Goal: Task Accomplishment & Management: Complete application form

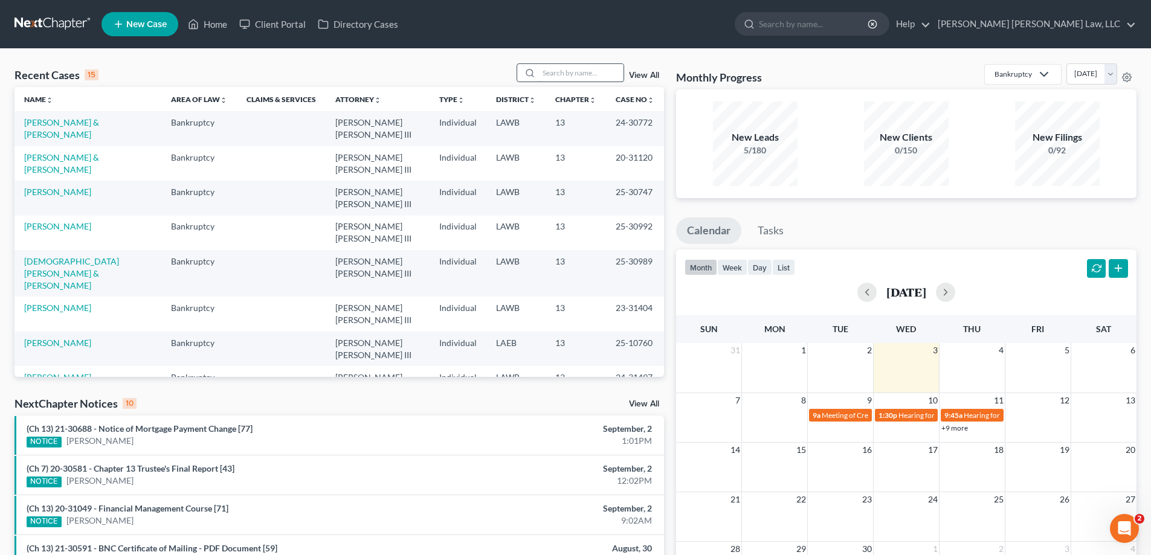
click at [552, 74] on input "search" at bounding box center [581, 73] width 85 height 18
type input "24-30889"
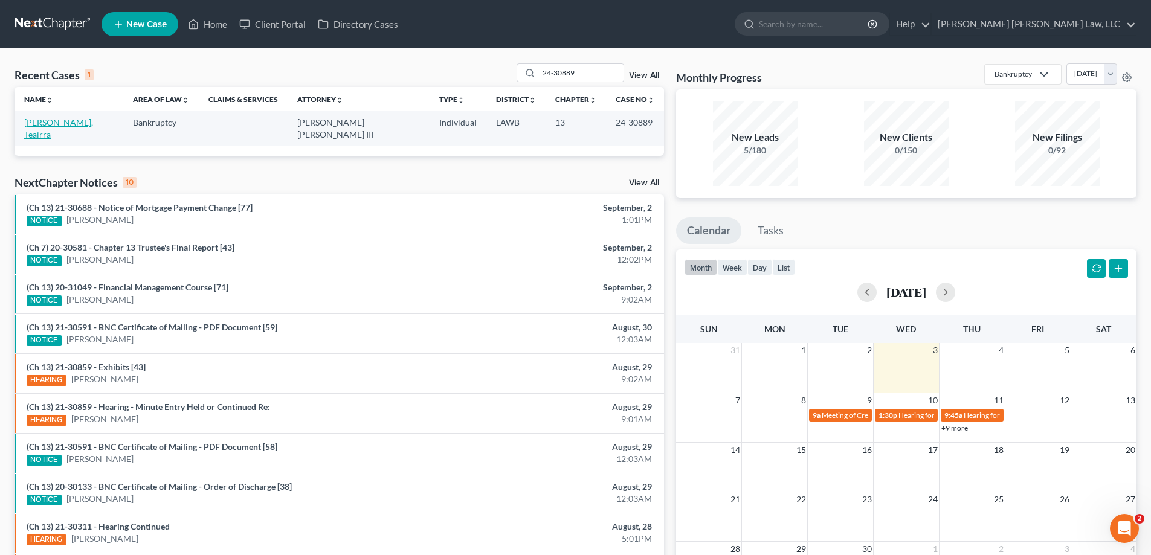
click at [83, 118] on link "[PERSON_NAME], Teairra" at bounding box center [58, 128] width 69 height 22
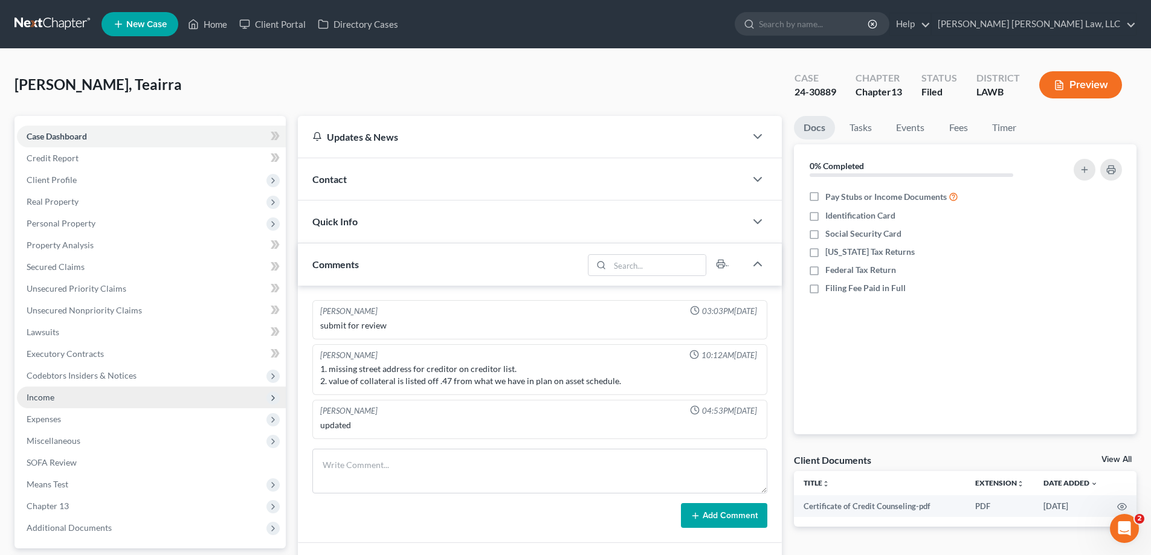
click at [102, 403] on span "Income" at bounding box center [151, 398] width 269 height 22
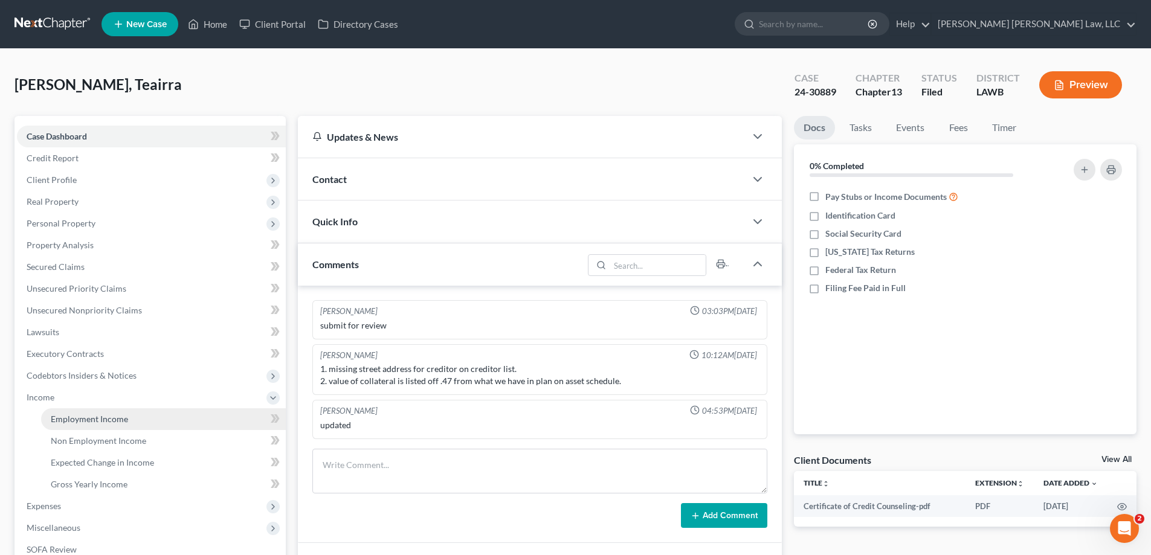
click at [109, 414] on span "Employment Income" at bounding box center [89, 419] width 77 height 10
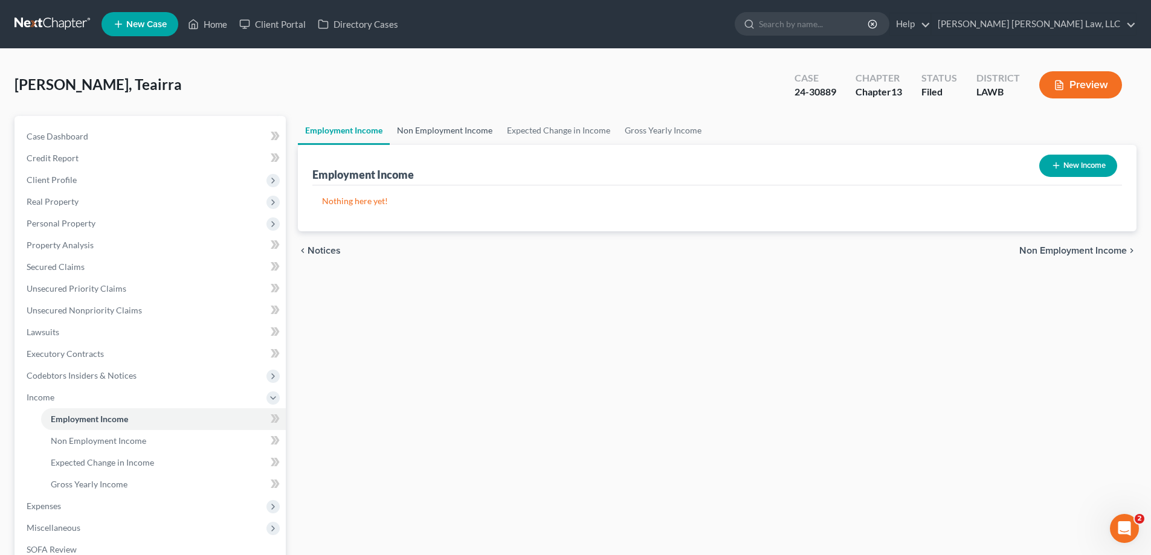
click at [449, 126] on link "Non Employment Income" at bounding box center [445, 130] width 110 height 29
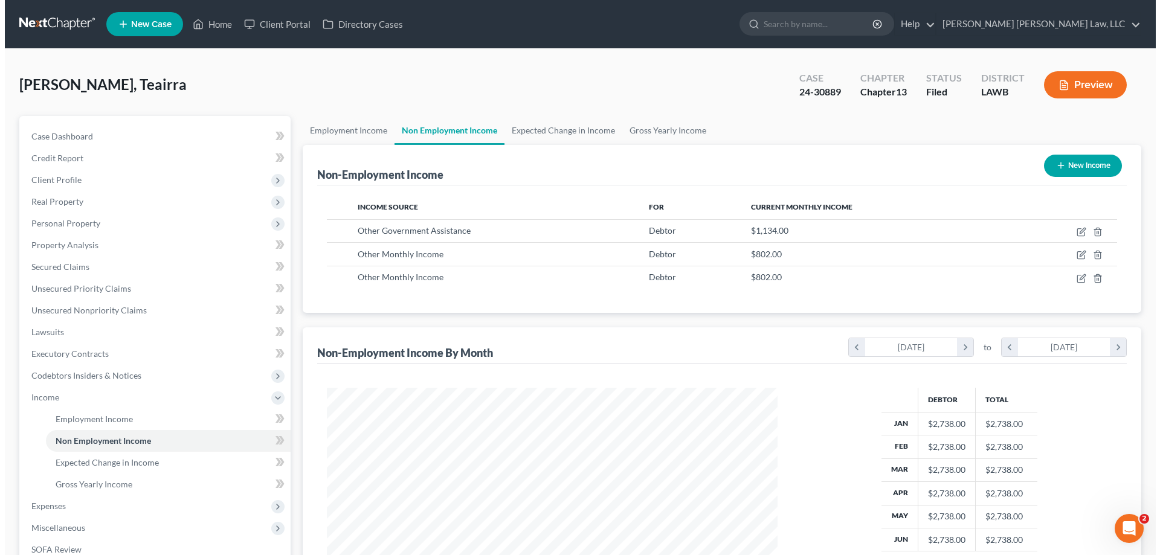
scroll to position [225, 475]
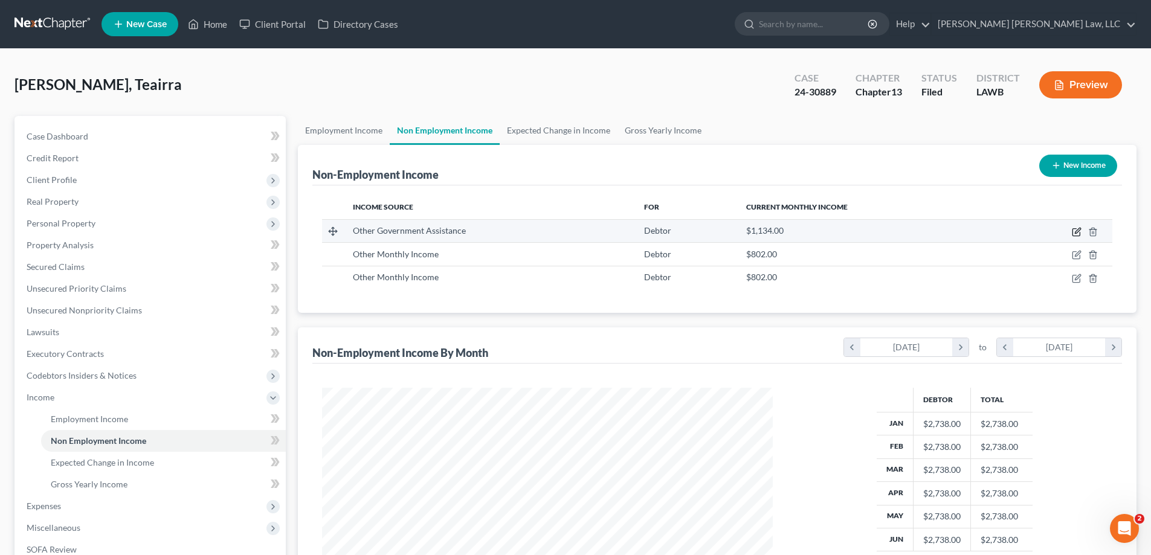
click at [1071, 230] on icon "button" at bounding box center [1076, 232] width 10 height 10
select select "5"
select select "0"
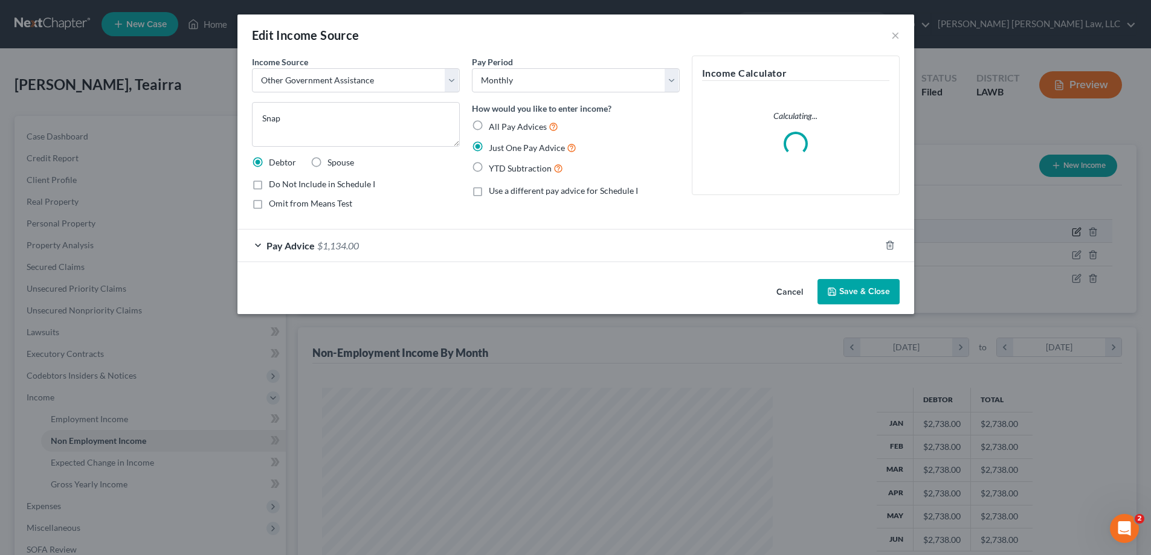
scroll to position [227, 479]
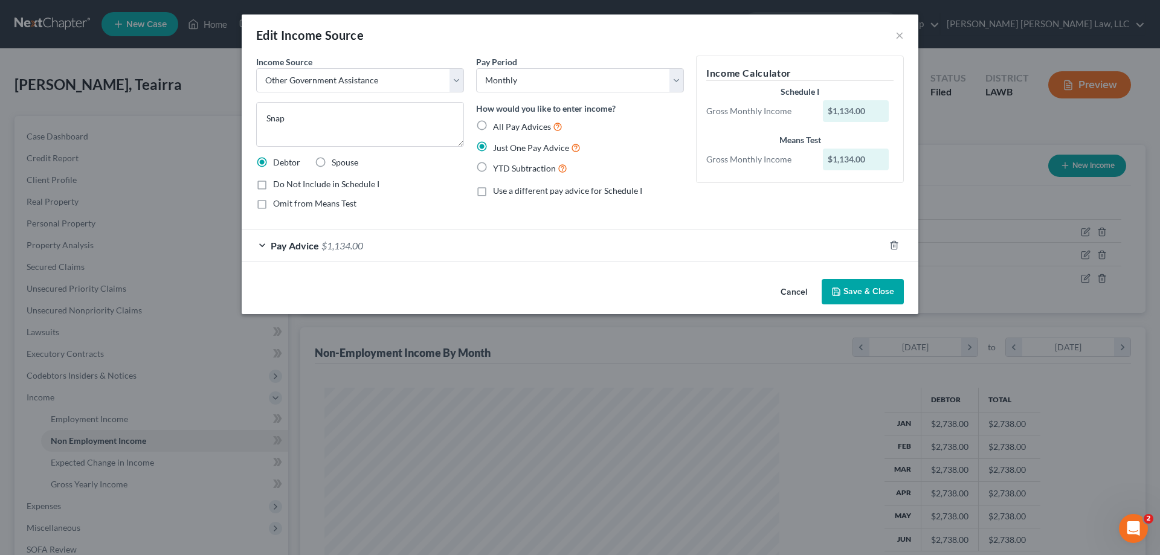
click at [791, 289] on button "Cancel" at bounding box center [794, 292] width 46 height 24
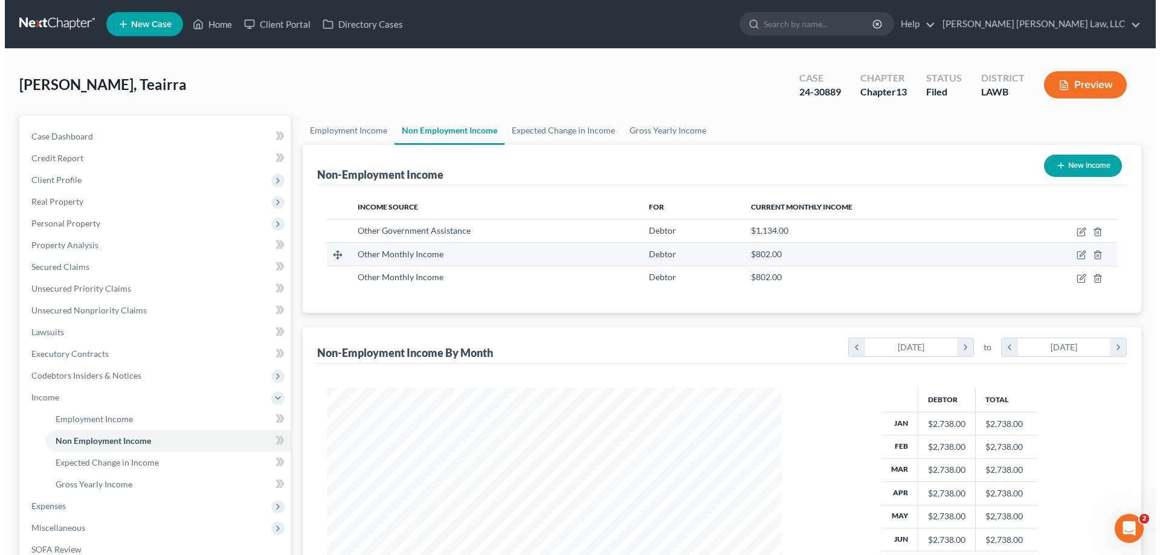
scroll to position [603739, 603490]
click at [1076, 254] on icon "button" at bounding box center [1076, 255] width 10 height 10
select select "13"
select select "0"
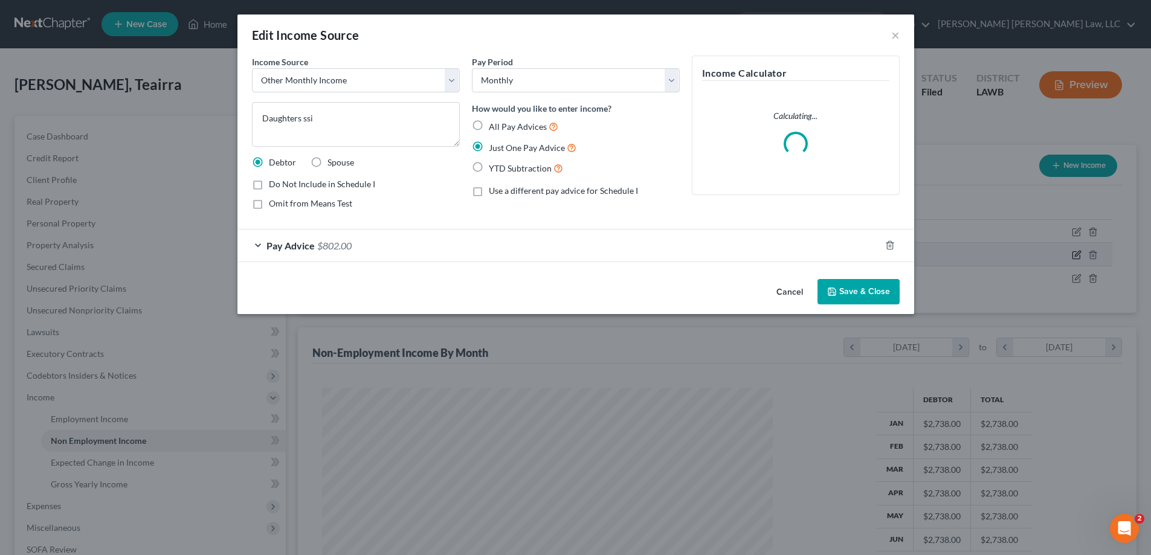
scroll to position [227, 479]
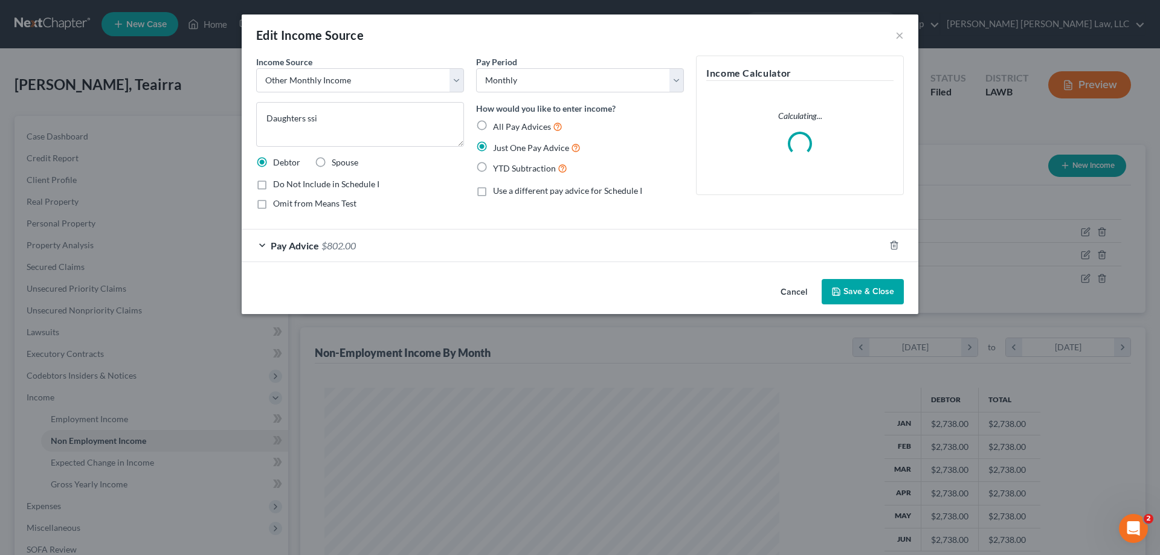
click at [801, 290] on button "Cancel" at bounding box center [794, 292] width 46 height 24
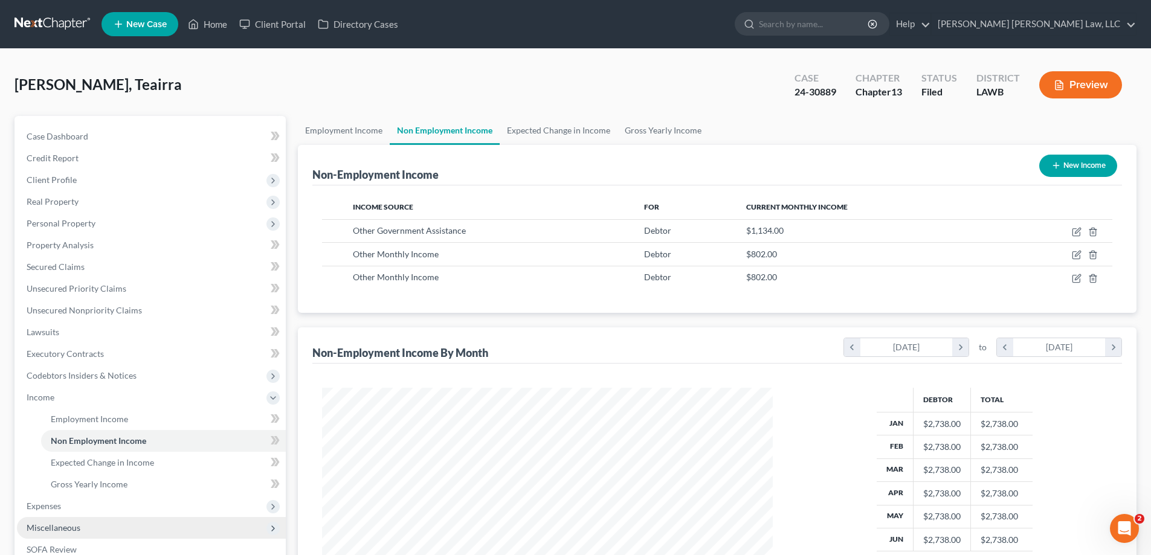
scroll to position [60, 0]
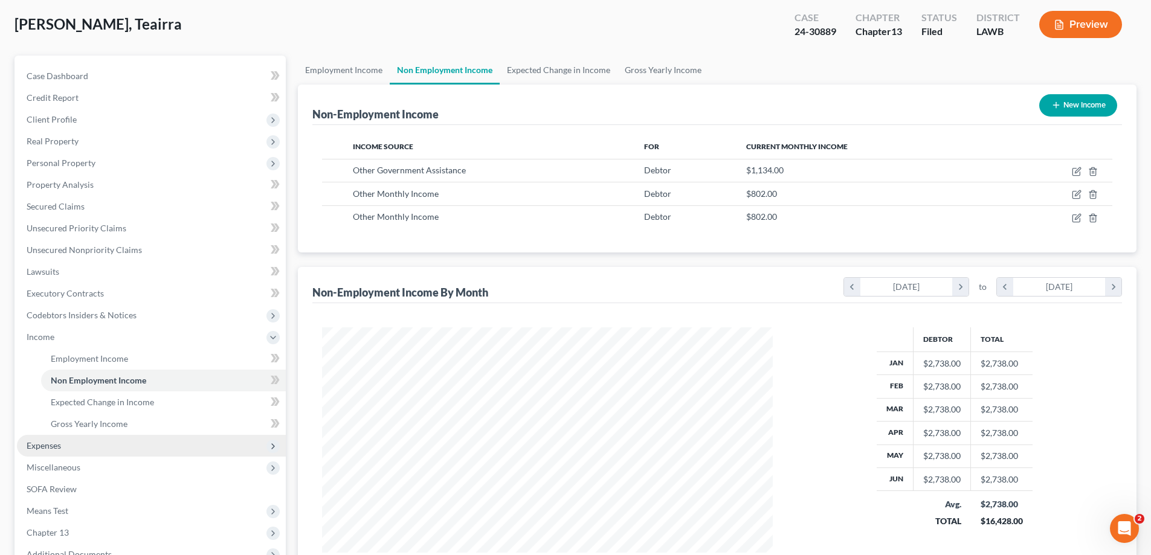
click at [82, 445] on span "Expenses" at bounding box center [151, 446] width 269 height 22
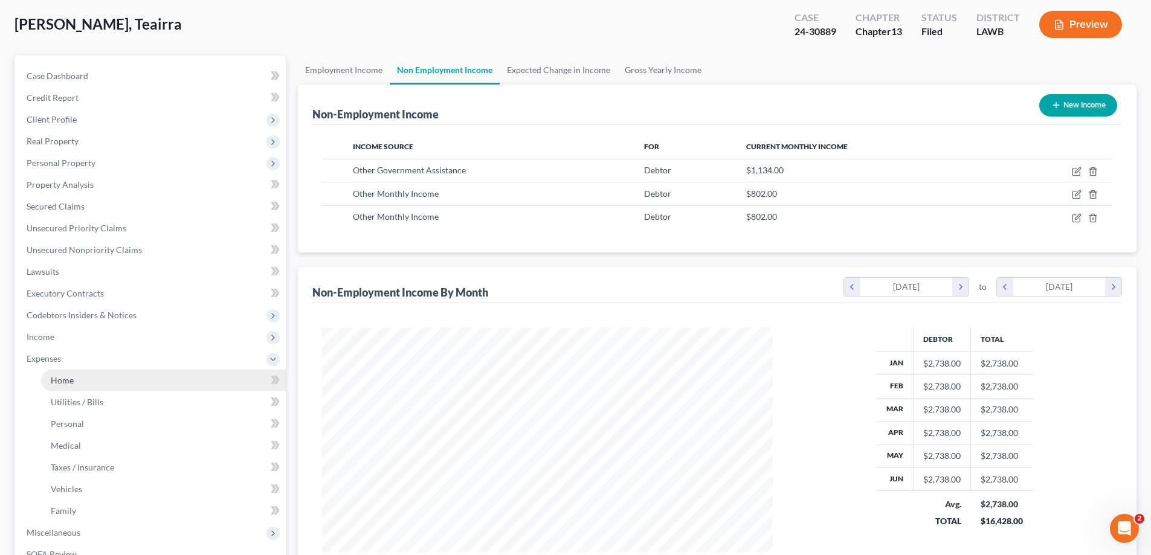
click at [83, 375] on link "Home" at bounding box center [163, 381] width 245 height 22
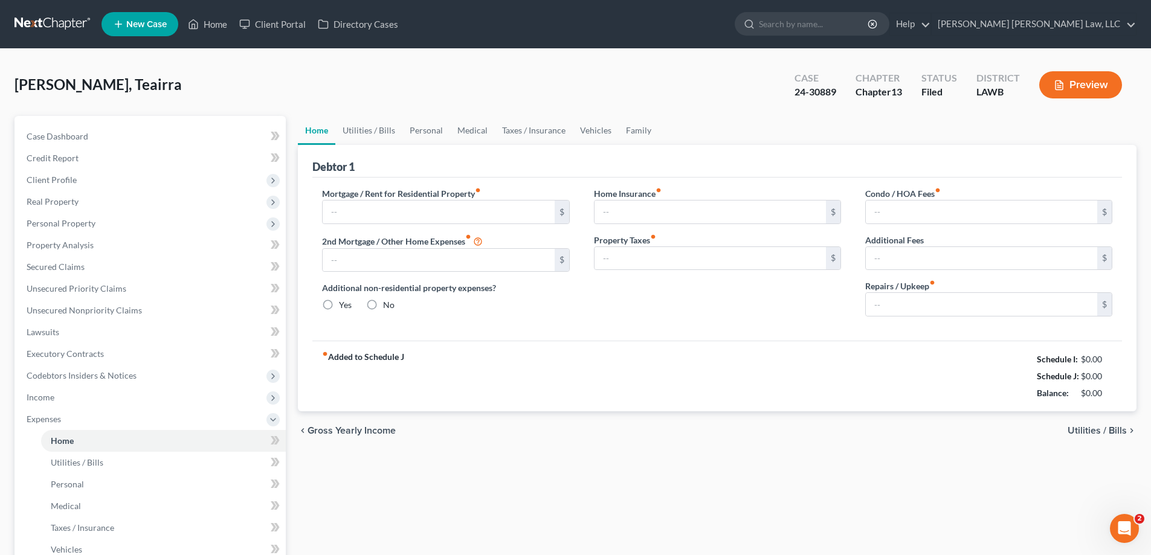
type input "208.00"
type input "0.00"
radio input "true"
type input "0.00"
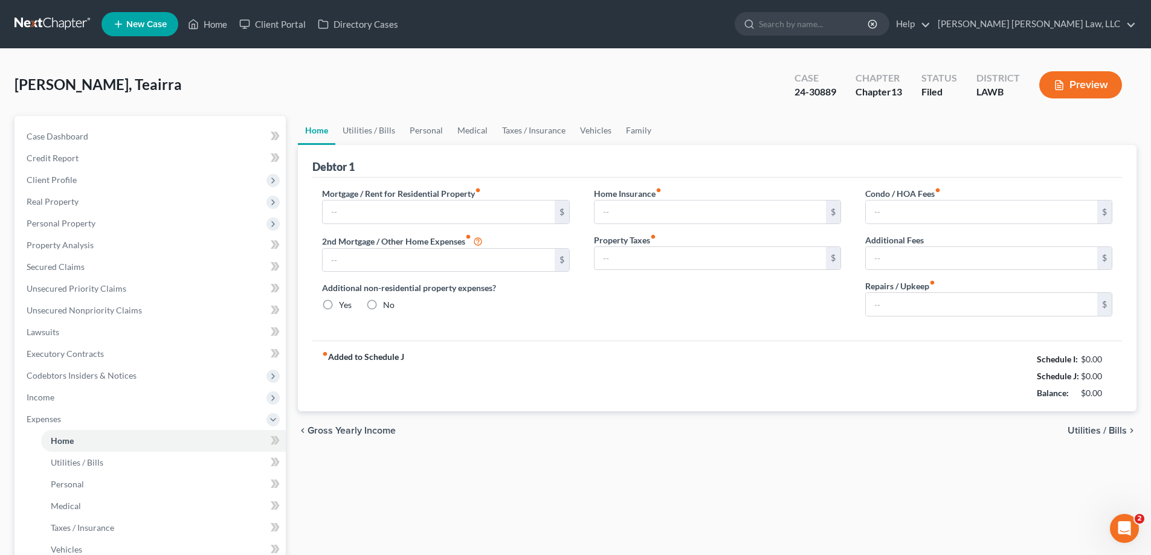
type input "0.00"
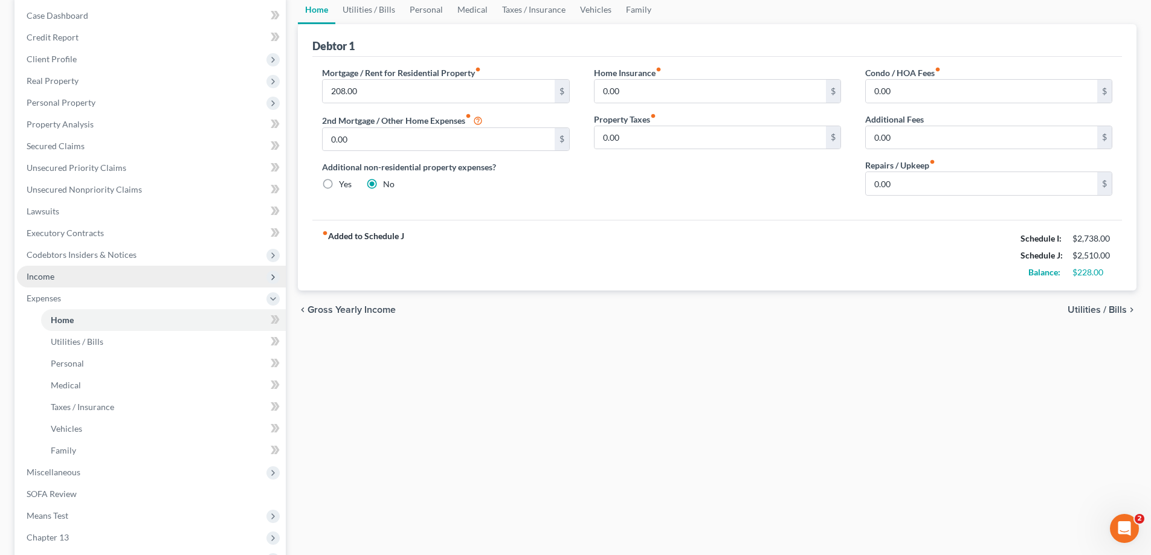
click at [71, 282] on span "Income" at bounding box center [151, 277] width 269 height 22
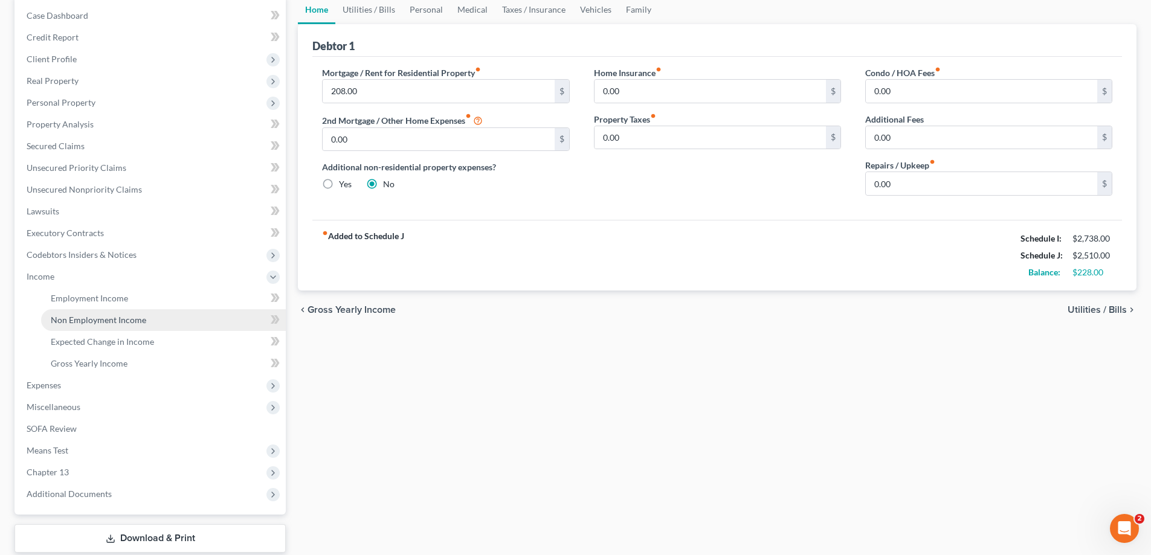
drag, startPoint x: 92, startPoint y: 313, endPoint x: 99, endPoint y: 313, distance: 7.3
click at [92, 313] on link "Non Employment Income" at bounding box center [163, 320] width 245 height 22
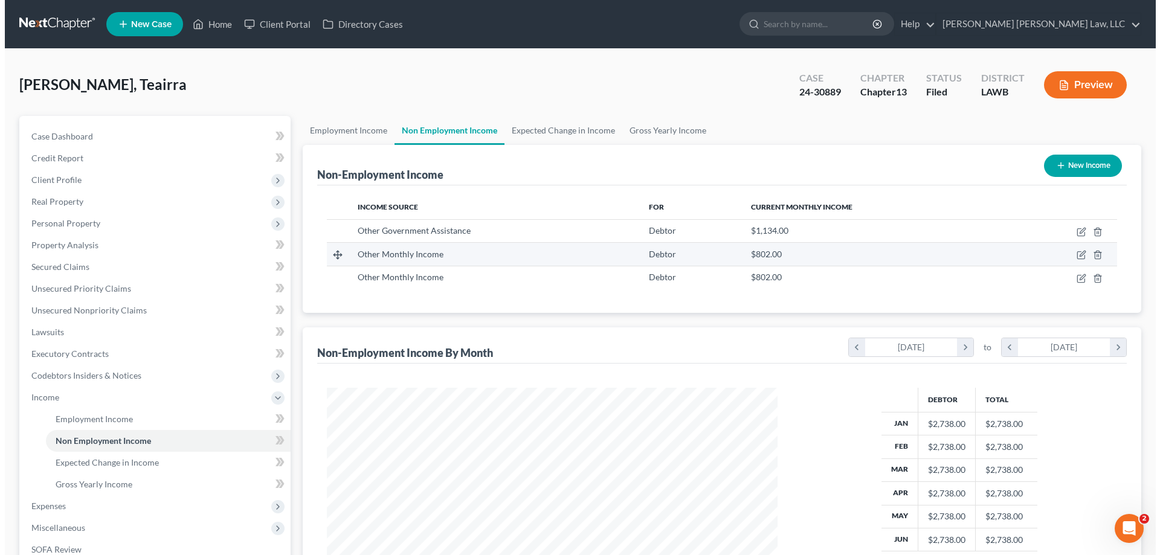
scroll to position [225, 475]
click at [1076, 256] on icon "button" at bounding box center [1076, 253] width 5 height 5
select select "13"
select select "0"
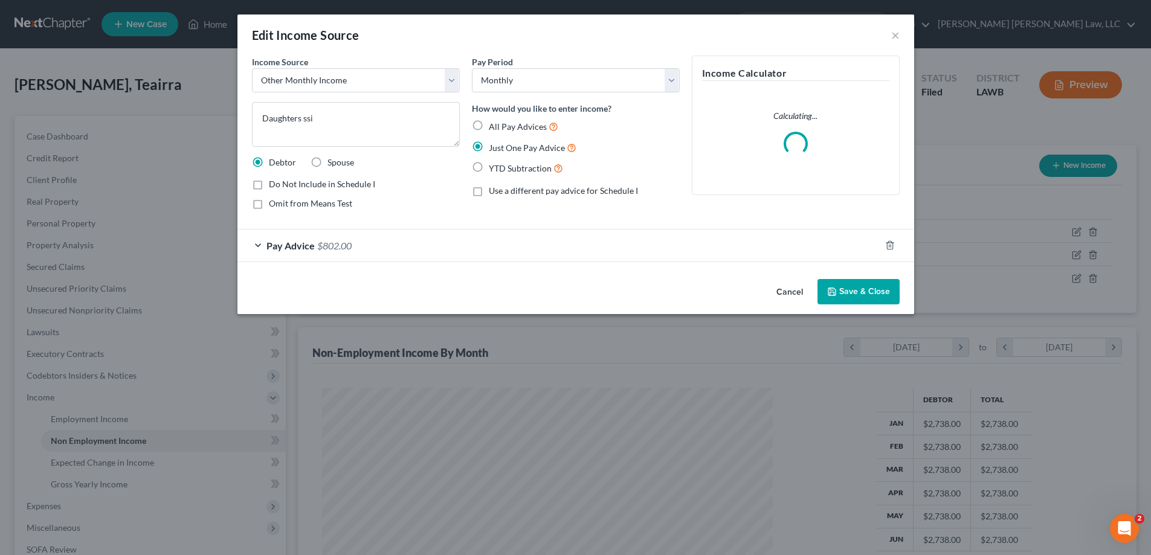
scroll to position [227, 479]
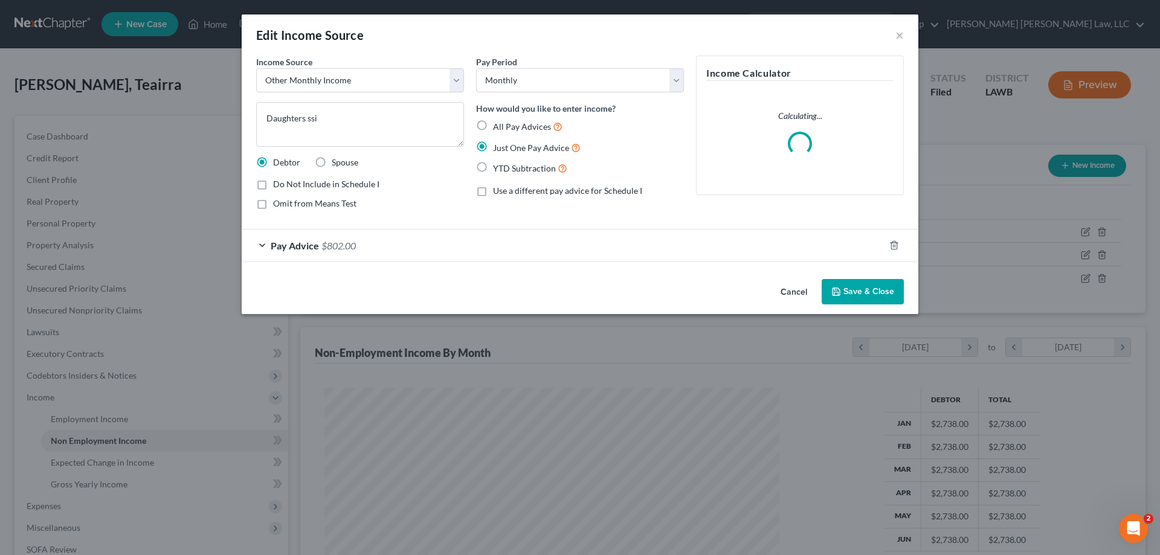
click at [323, 245] on span "$802.00" at bounding box center [338, 245] width 34 height 11
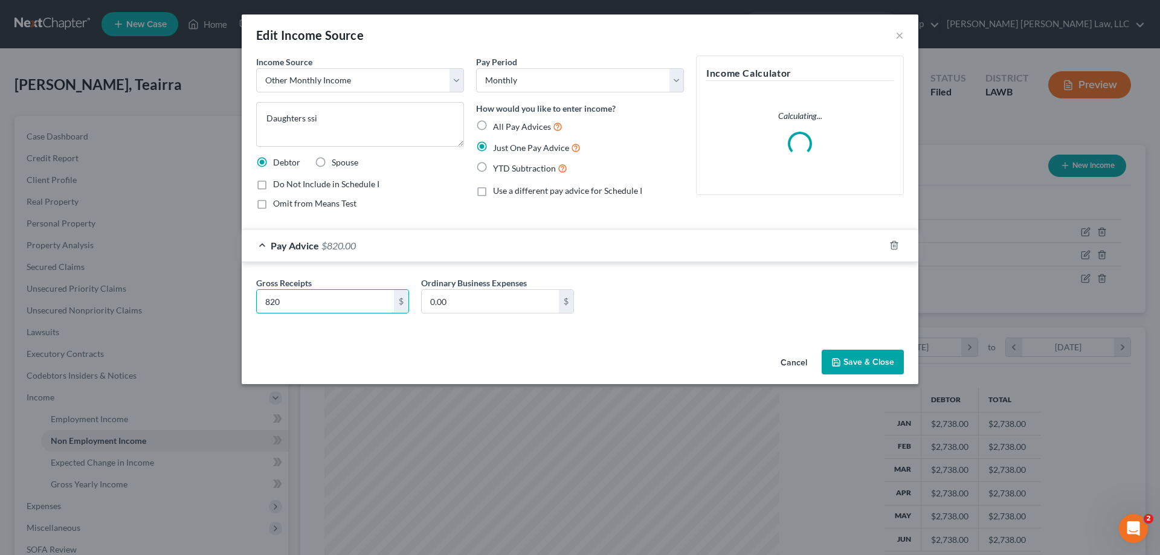
type input "820"
click at [880, 363] on button "Save & Close" at bounding box center [862, 362] width 82 height 25
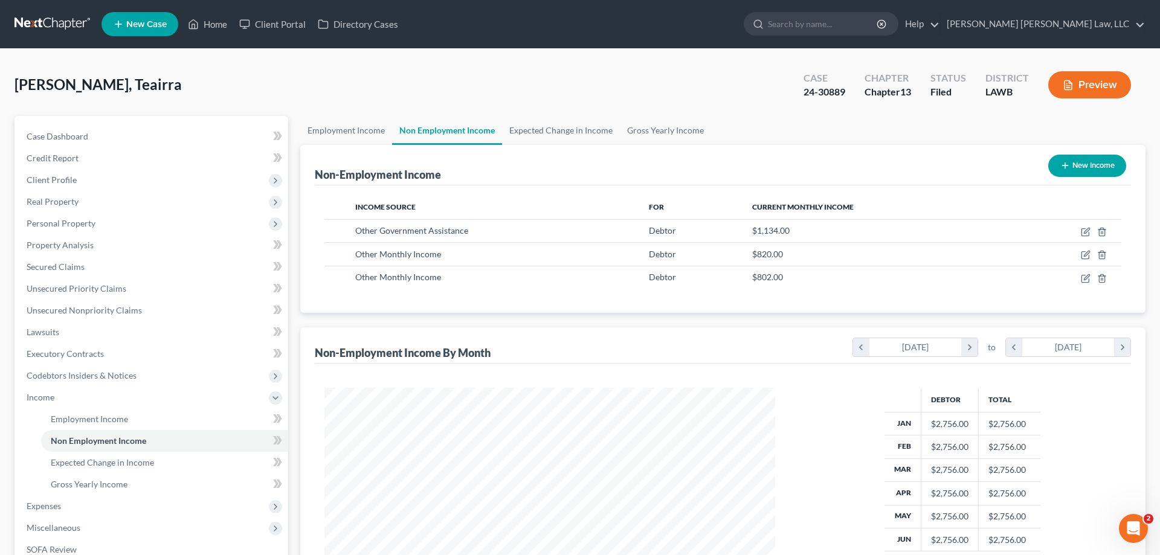
scroll to position [603739, 603490]
click at [1085, 279] on td at bounding box center [1057, 277] width 110 height 23
click at [1074, 281] on icon "button" at bounding box center [1076, 279] width 10 height 10
select select "13"
select select "0"
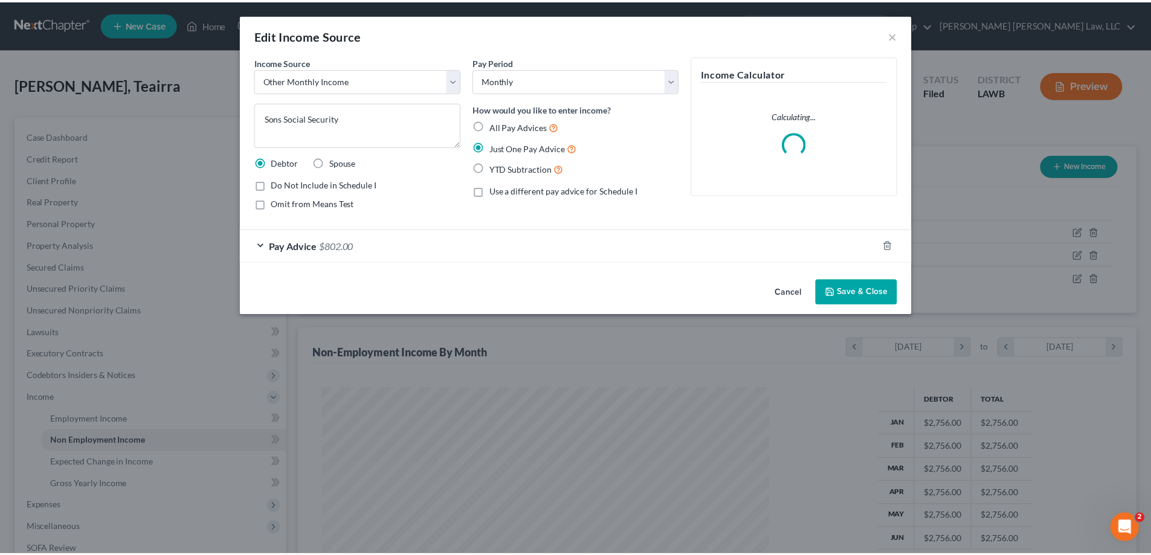
scroll to position [227, 479]
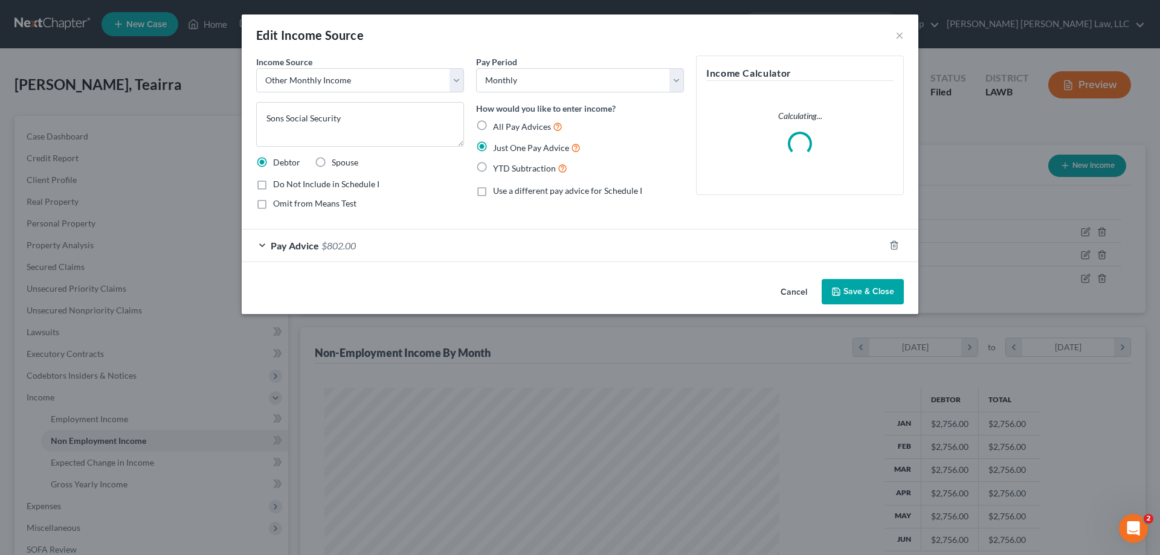
click at [358, 237] on div "Pay Advice $802.00" at bounding box center [563, 246] width 643 height 32
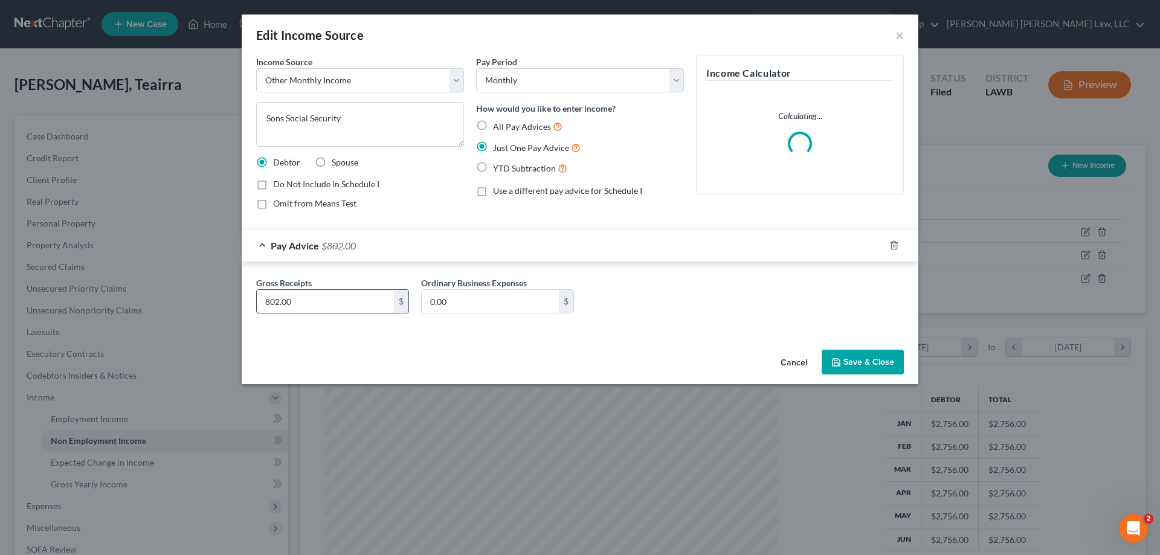
click at [336, 294] on input "802.00" at bounding box center [325, 301] width 137 height 23
type input "820"
click at [857, 367] on button "Save & Close" at bounding box center [862, 362] width 82 height 25
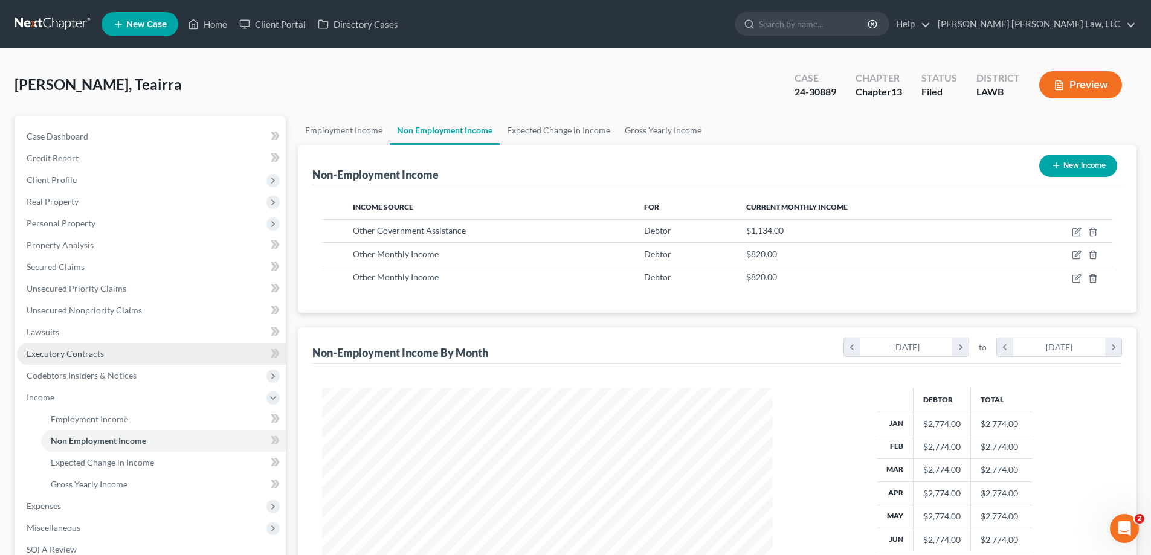
scroll to position [181, 0]
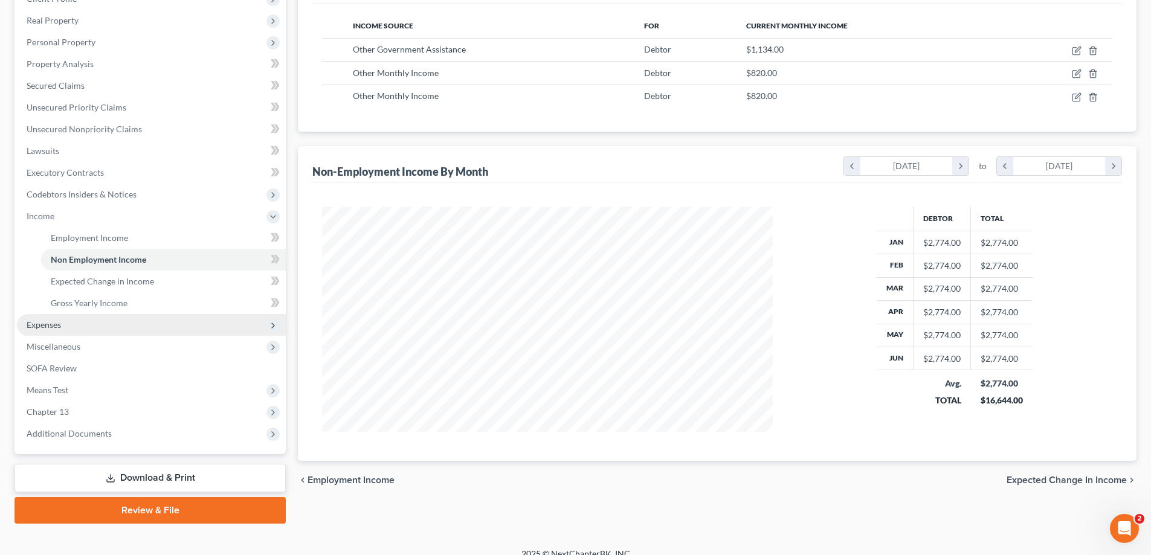
click at [55, 327] on span "Expenses" at bounding box center [44, 324] width 34 height 10
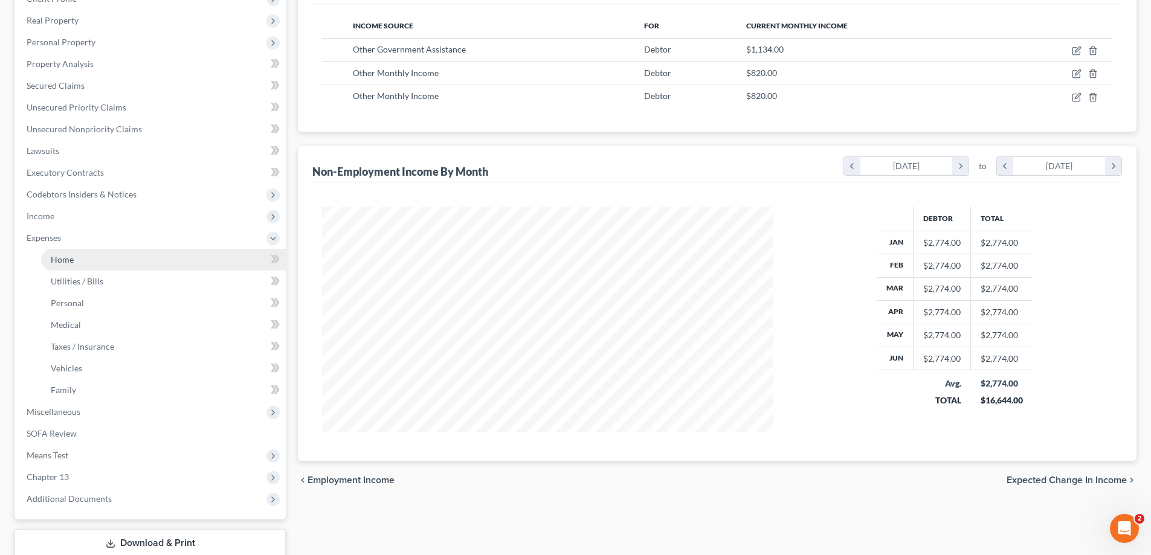
click at [63, 251] on link "Home" at bounding box center [163, 260] width 245 height 22
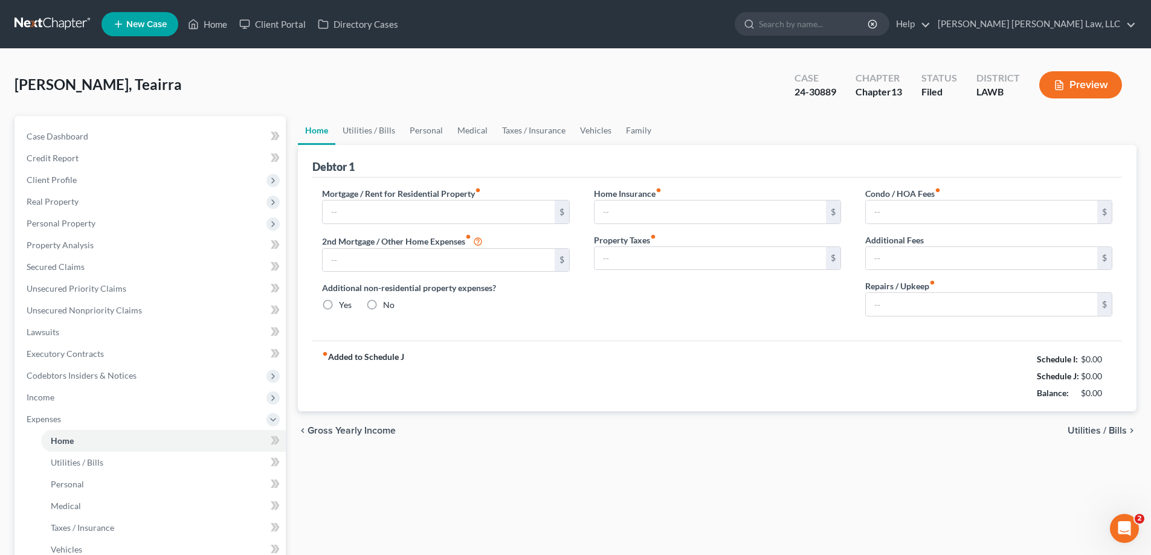
type input "208.00"
type input "0.00"
radio input "true"
type input "0.00"
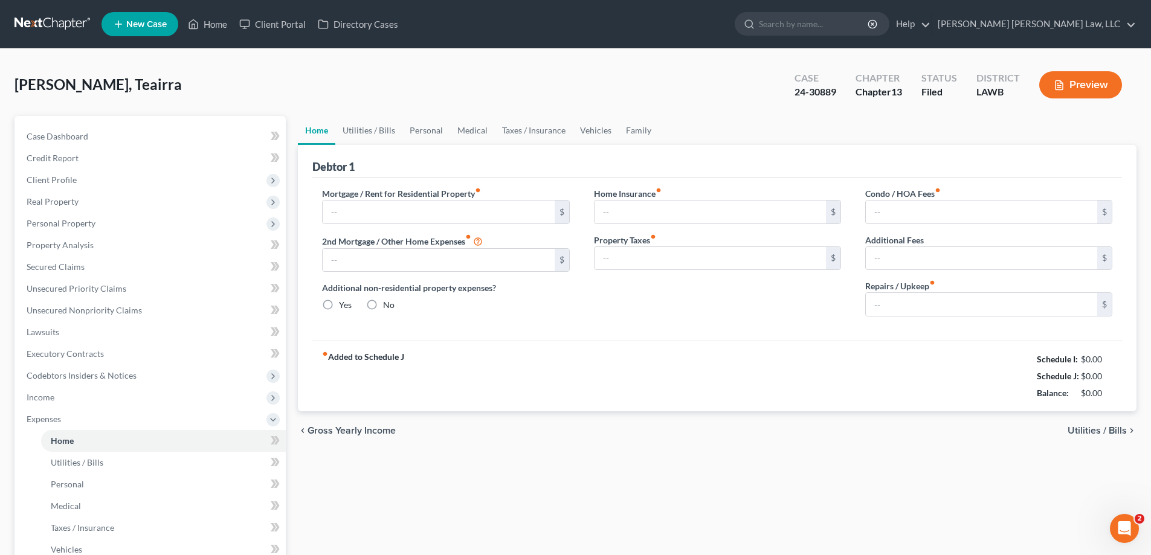
type input "0.00"
click at [565, 401] on div "fiber_manual_record Added to Schedule J Schedule I: $0.00 Schedule J: $2,510.00…" at bounding box center [716, 376] width 809 height 71
click at [110, 341] on link "Lawsuits" at bounding box center [151, 332] width 269 height 22
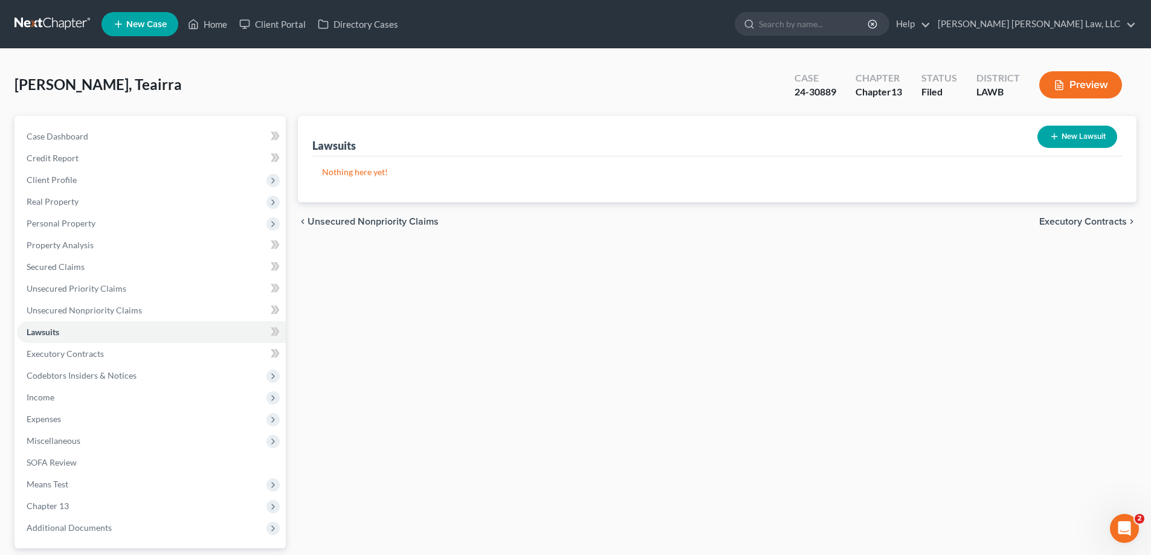
click at [1099, 65] on div "Case 24-30889 Chapter Chapter 13 Status Filed District LAWB Preview" at bounding box center [958, 84] width 356 height 43
click at [1098, 80] on button "Preview" at bounding box center [1080, 84] width 83 height 27
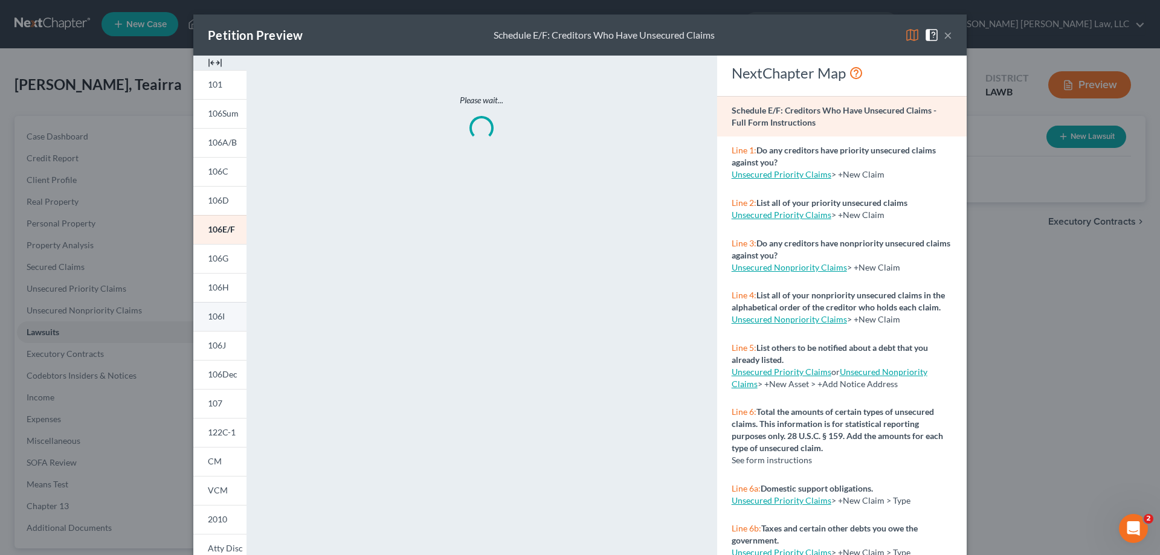
click at [216, 325] on link "106I" at bounding box center [219, 316] width 53 height 29
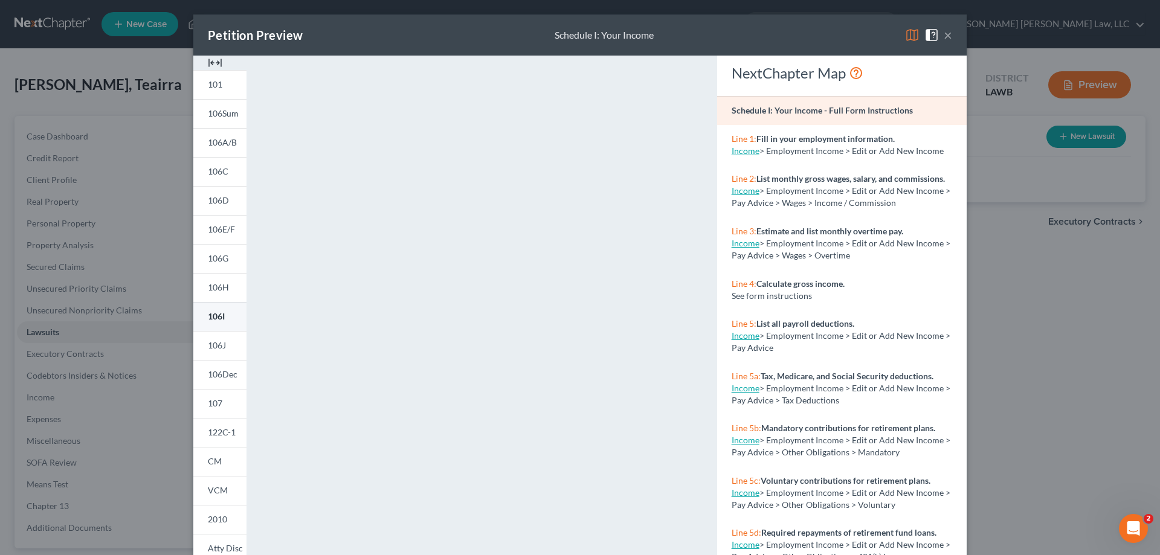
click at [220, 318] on span "106I" at bounding box center [216, 316] width 17 height 10
click at [946, 37] on button "×" at bounding box center [947, 35] width 8 height 14
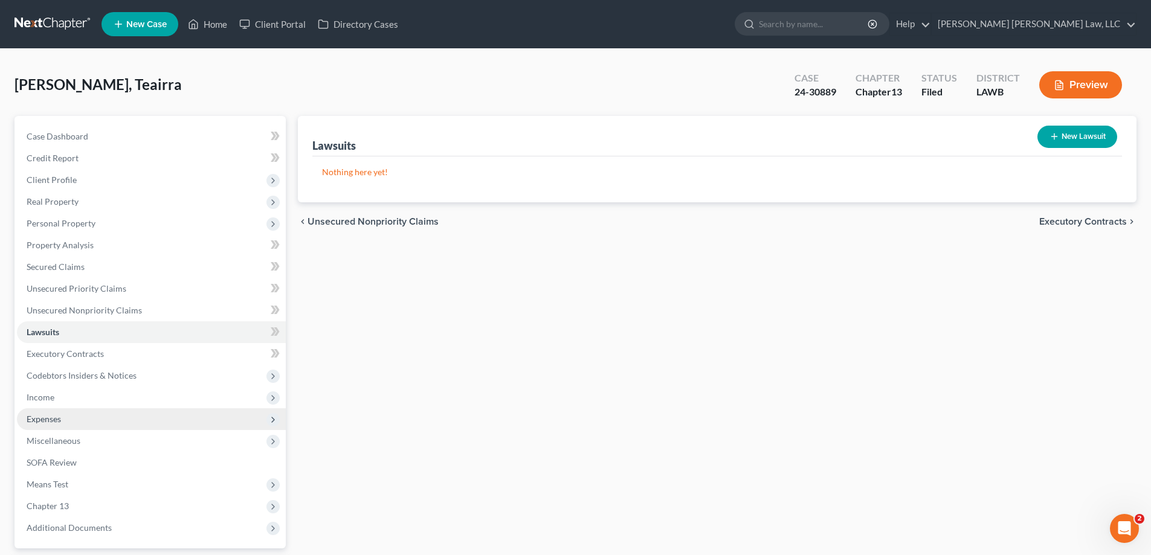
click at [48, 422] on span "Expenses" at bounding box center [44, 419] width 34 height 10
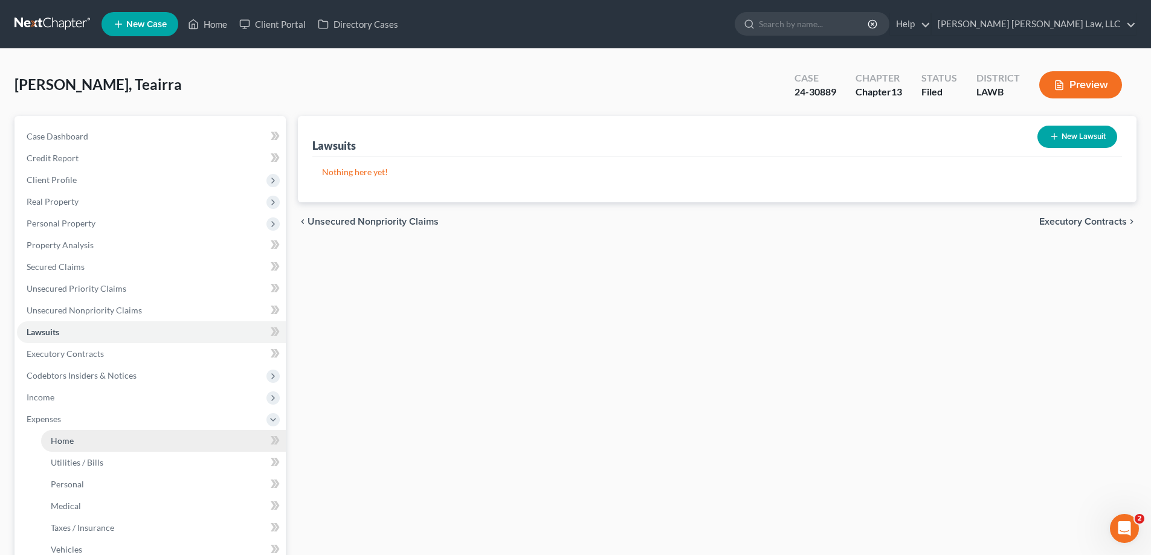
click at [62, 435] on span "Home" at bounding box center [62, 440] width 23 height 10
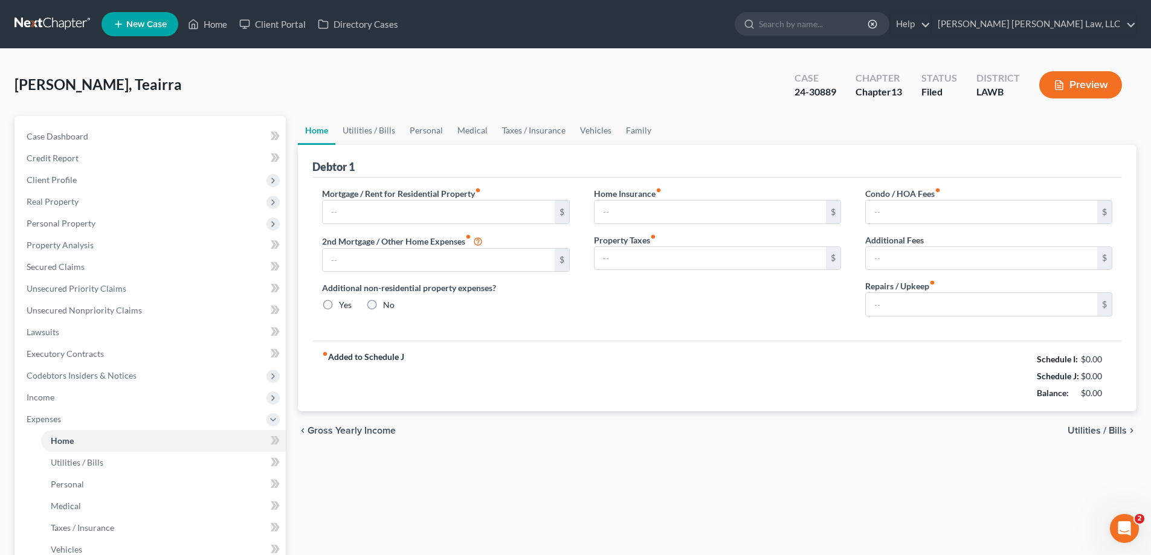
type input "208.00"
type input "0.00"
radio input "true"
type input "0.00"
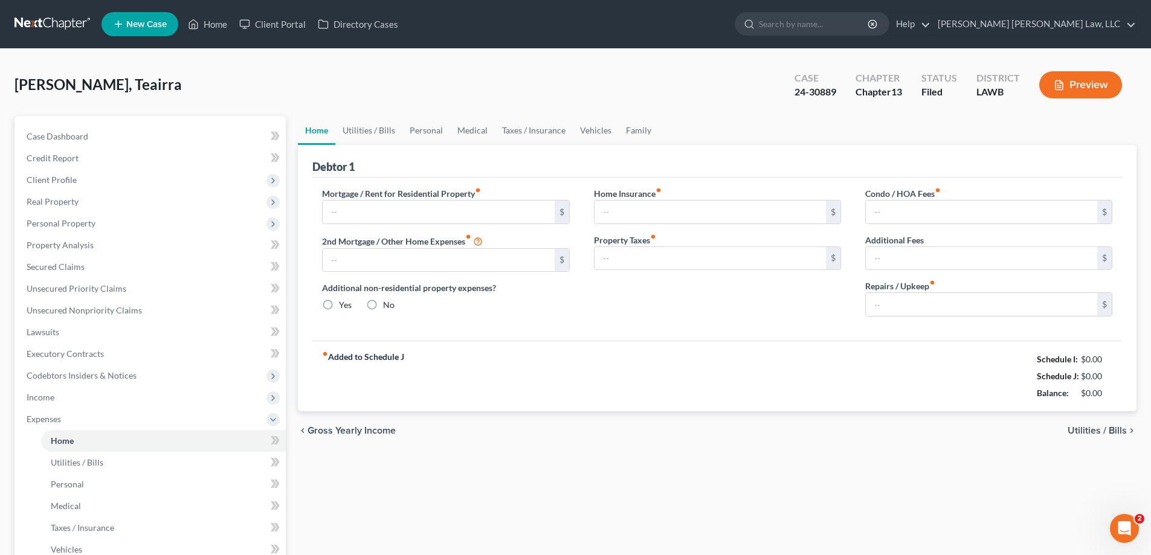
type input "0.00"
click at [362, 208] on input "208.00" at bounding box center [438, 212] width 231 height 23
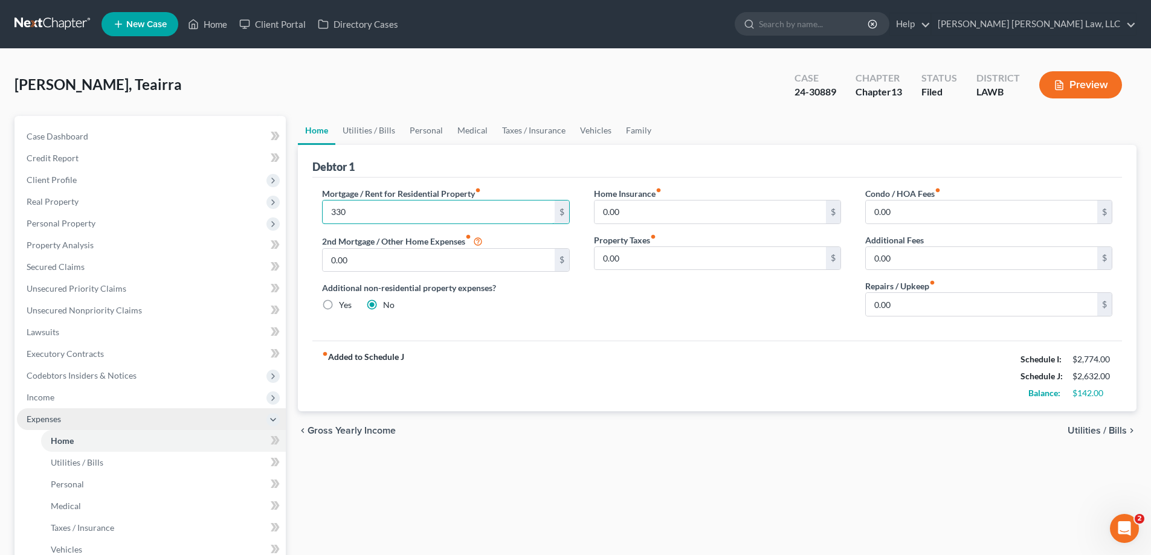
type input "330"
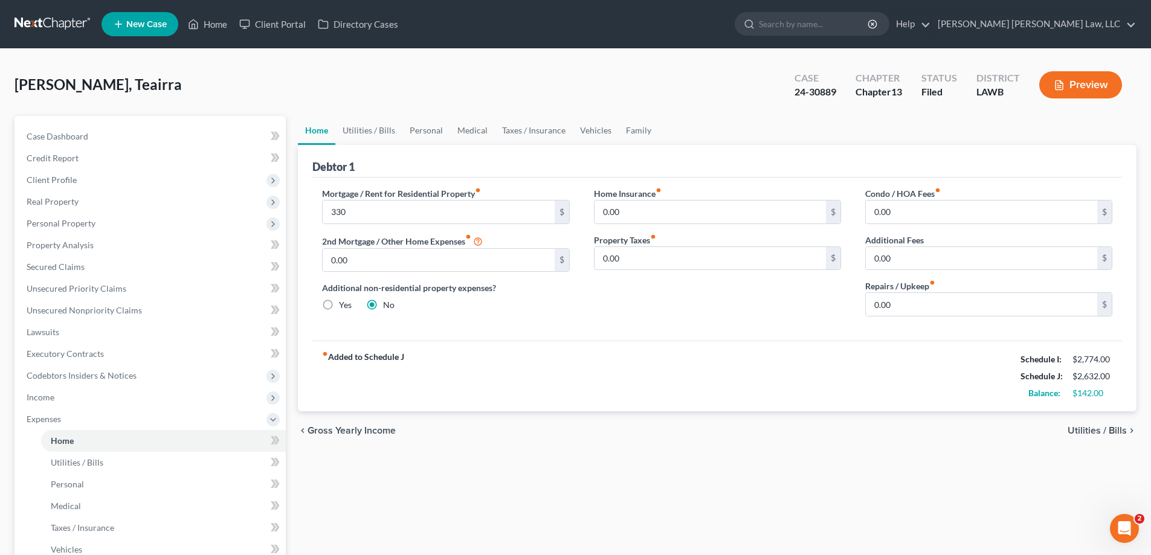
click at [428, 484] on div "Home Utilities / Bills Personal Medical Taxes / Insurance Vehicles Family Debto…" at bounding box center [717, 443] width 850 height 654
click at [392, 129] on link "Utilities / Bills" at bounding box center [368, 130] width 67 height 29
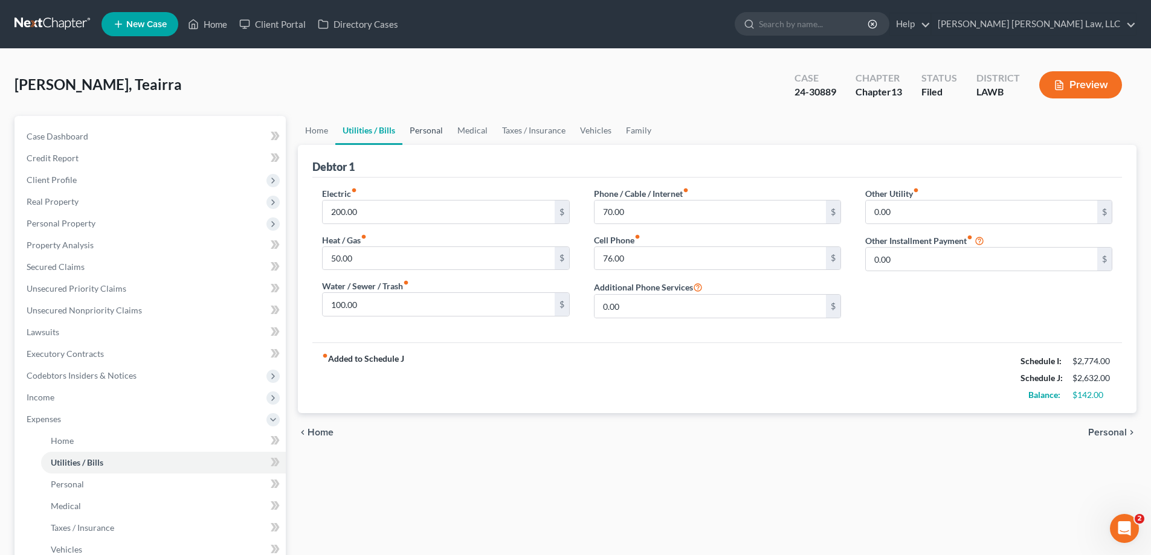
click at [422, 127] on link "Personal" at bounding box center [426, 130] width 48 height 29
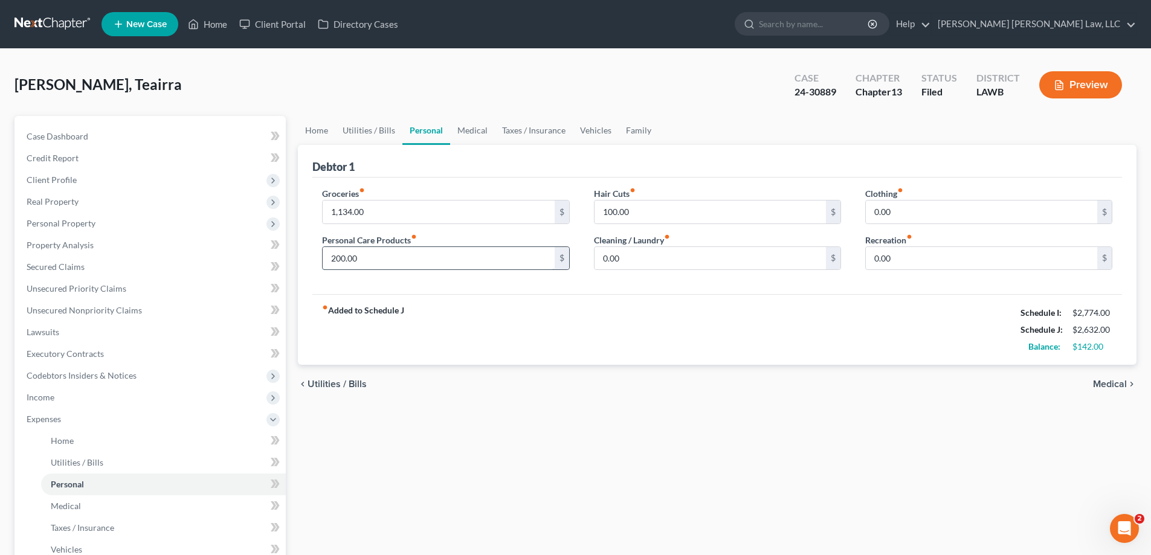
click at [409, 261] on input "200.00" at bounding box center [438, 258] width 231 height 23
click at [576, 294] on div "fiber_manual_record Added to Schedule J Schedule I: $2,774.00 Schedule J: $2,63…" at bounding box center [716, 329] width 809 height 71
click at [476, 247] on input "200.00" at bounding box center [438, 258] width 231 height 23
type input "150"
click at [678, 216] on input "100.00" at bounding box center [709, 212] width 231 height 23
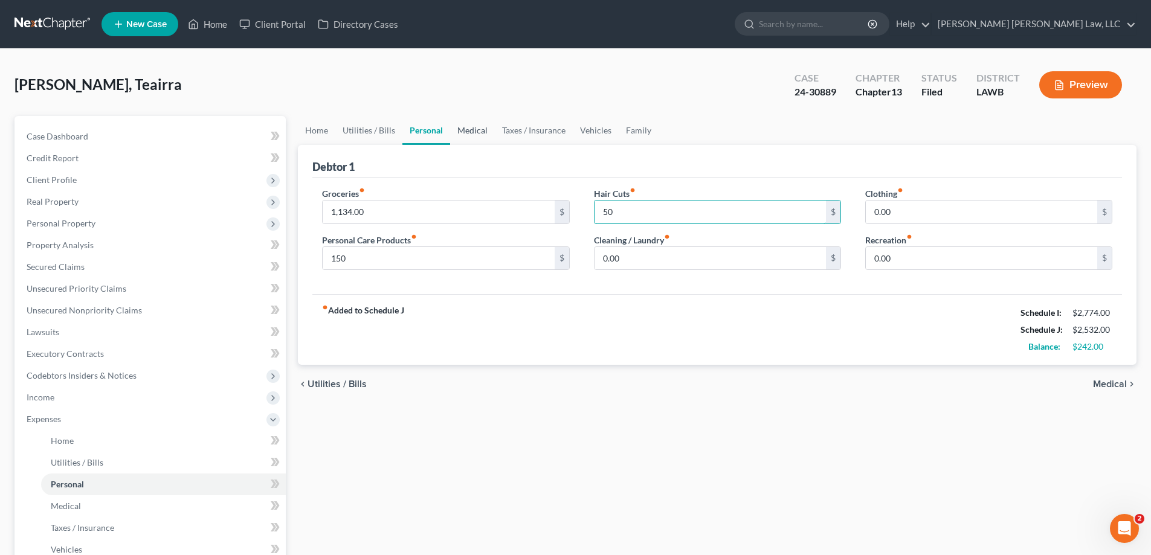
type input "50"
click at [475, 121] on link "Medical" at bounding box center [472, 130] width 45 height 29
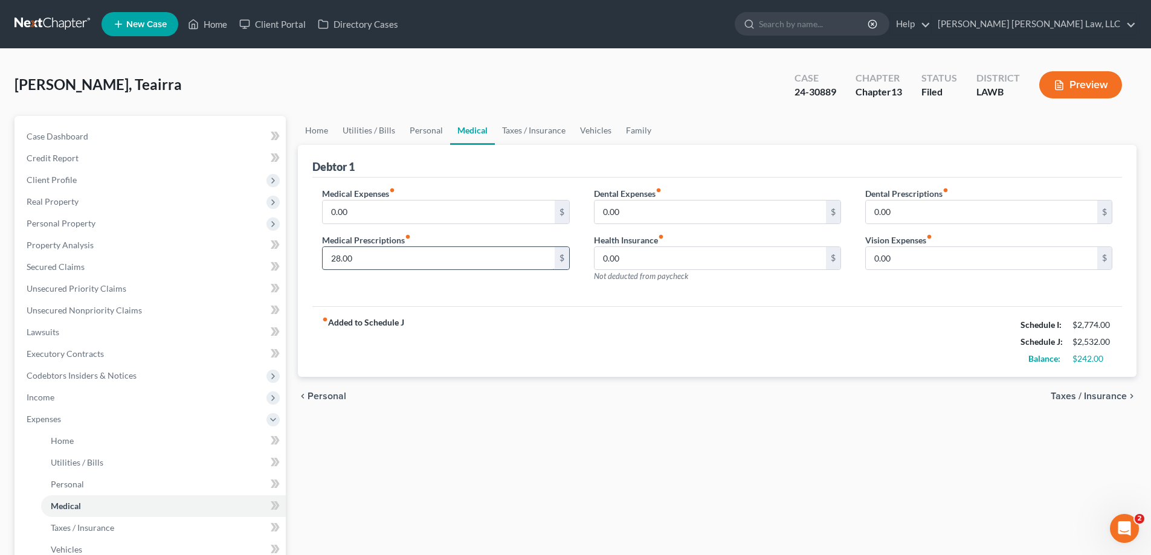
click at [403, 263] on input "28.00" at bounding box center [438, 258] width 231 height 23
click at [635, 384] on div "chevron_left Personal Taxes / Insurance chevron_right" at bounding box center [717, 396] width 838 height 39
click at [534, 125] on link "Taxes / Insurance" at bounding box center [534, 130] width 78 height 29
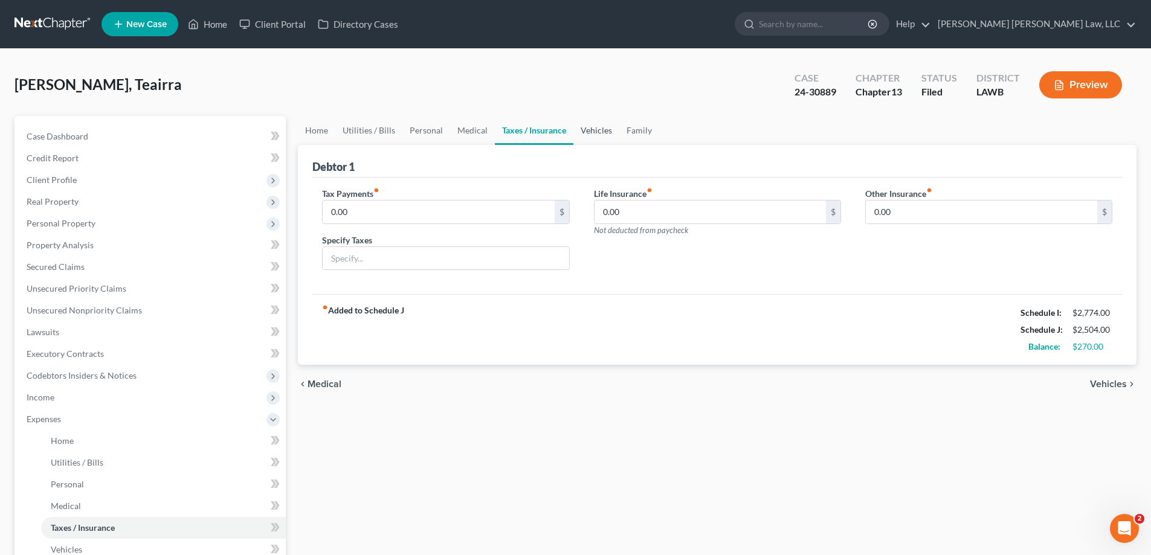
click at [586, 128] on link "Vehicles" at bounding box center [596, 130] width 46 height 29
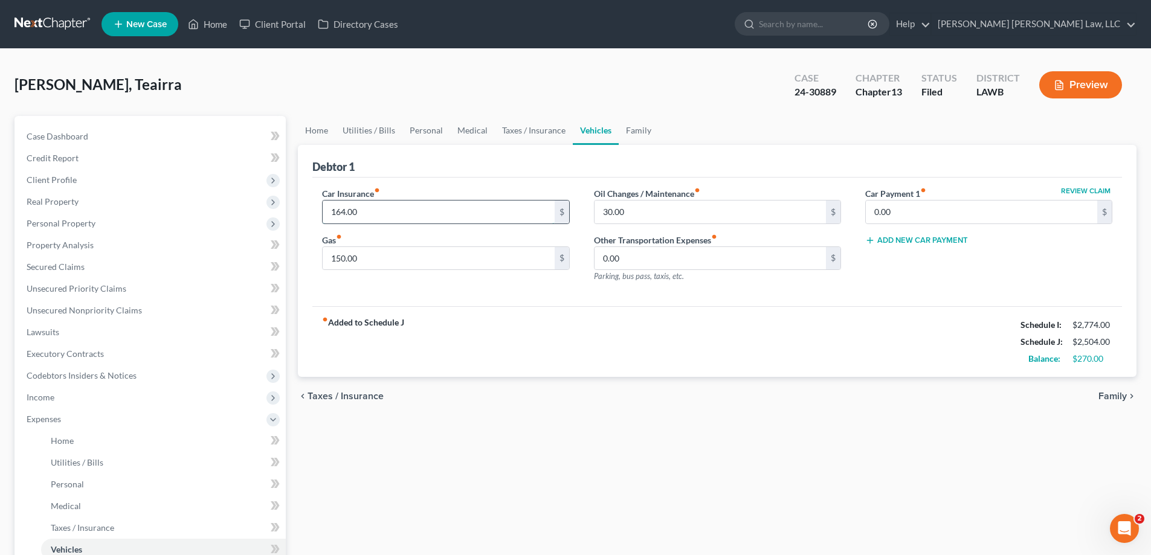
click at [493, 206] on input "164.00" at bounding box center [438, 212] width 231 height 23
type input "182"
click at [629, 214] on input "30.00" at bounding box center [709, 212] width 231 height 23
type input "25"
click at [714, 538] on div "Home Utilities / Bills Personal Medical Taxes / Insurance Vehicles Family Debto…" at bounding box center [717, 443] width 850 height 654
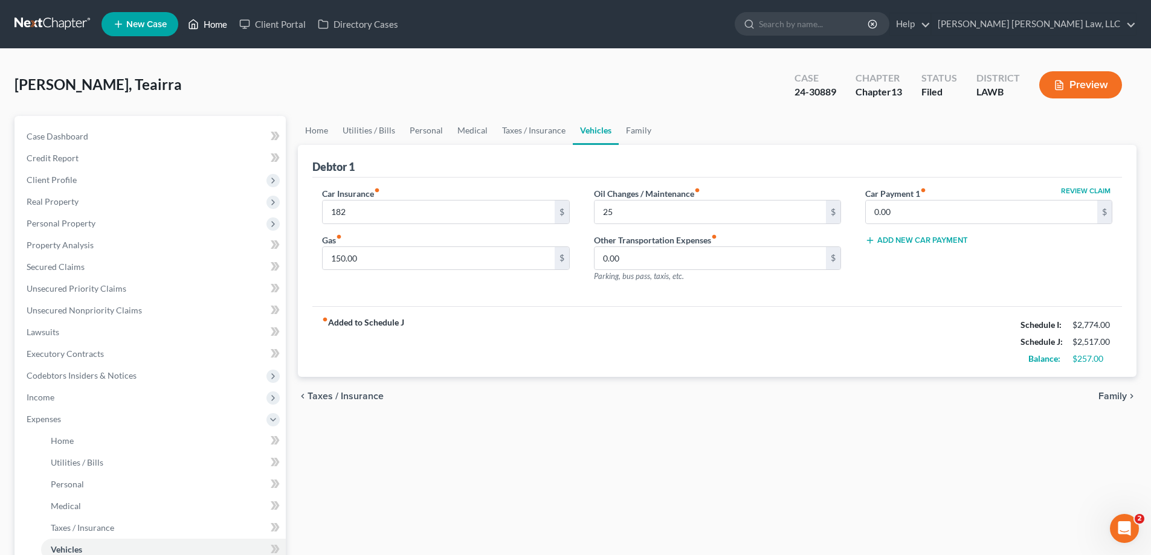
click at [216, 28] on link "Home" at bounding box center [207, 24] width 51 height 22
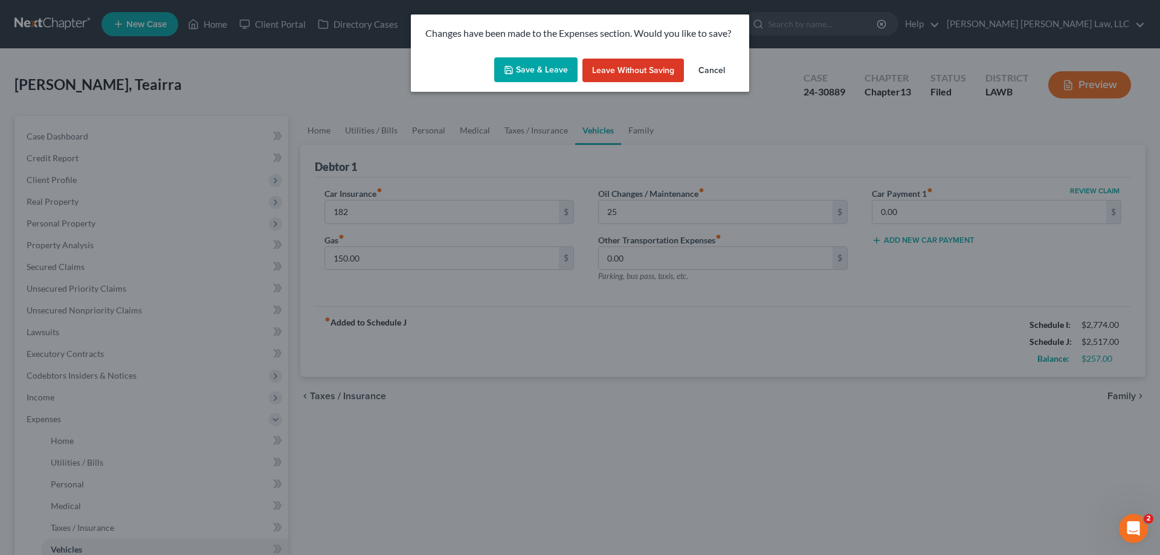
click at [563, 74] on button "Save & Leave" at bounding box center [535, 69] width 83 height 25
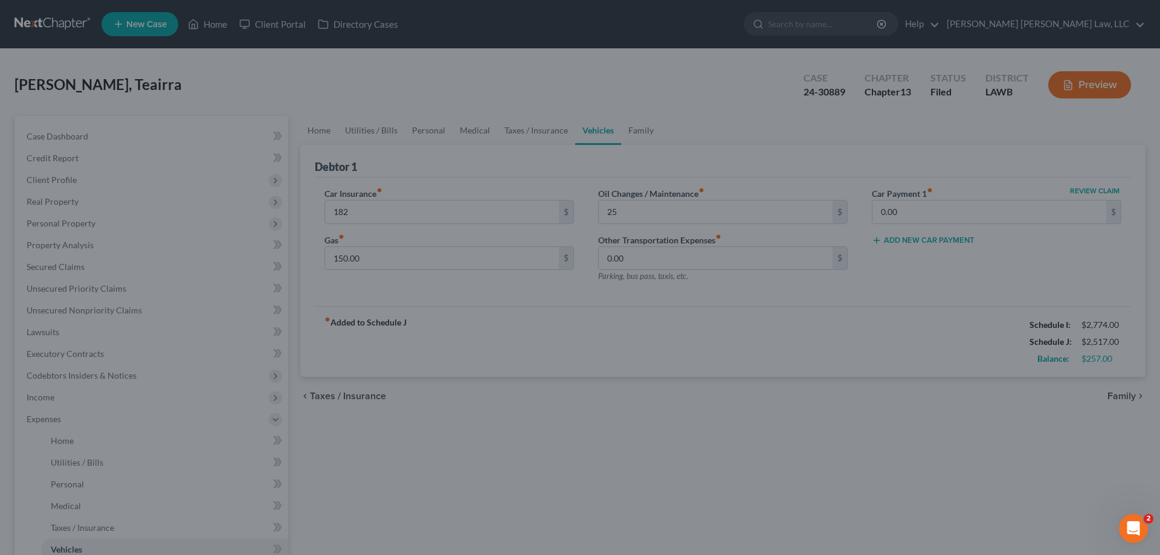
type input "182.00"
type input "25.00"
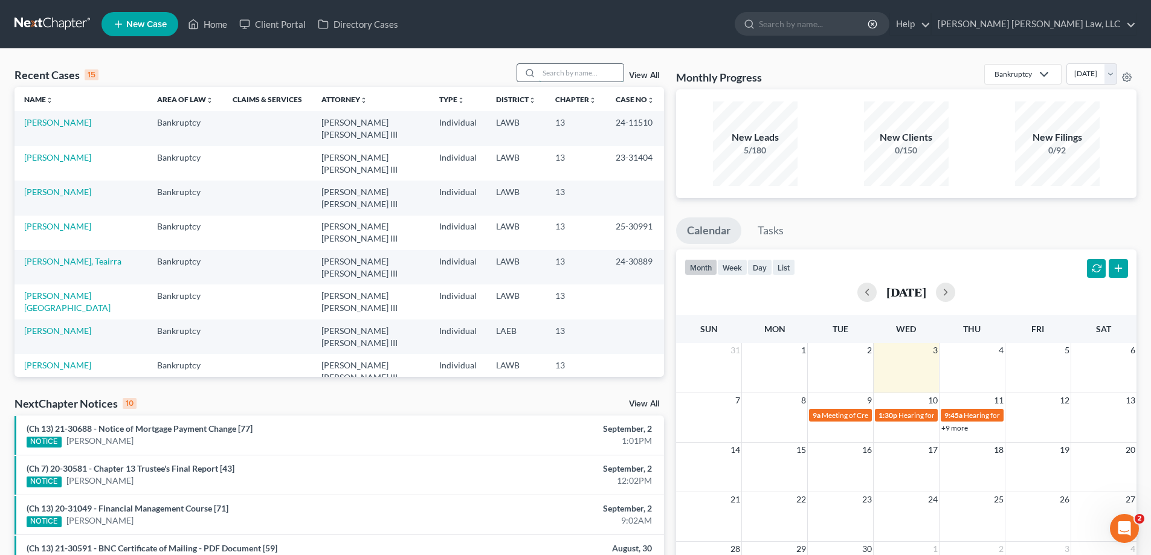
click at [576, 67] on input "search" at bounding box center [581, 73] width 85 height 18
type input "24-11510"
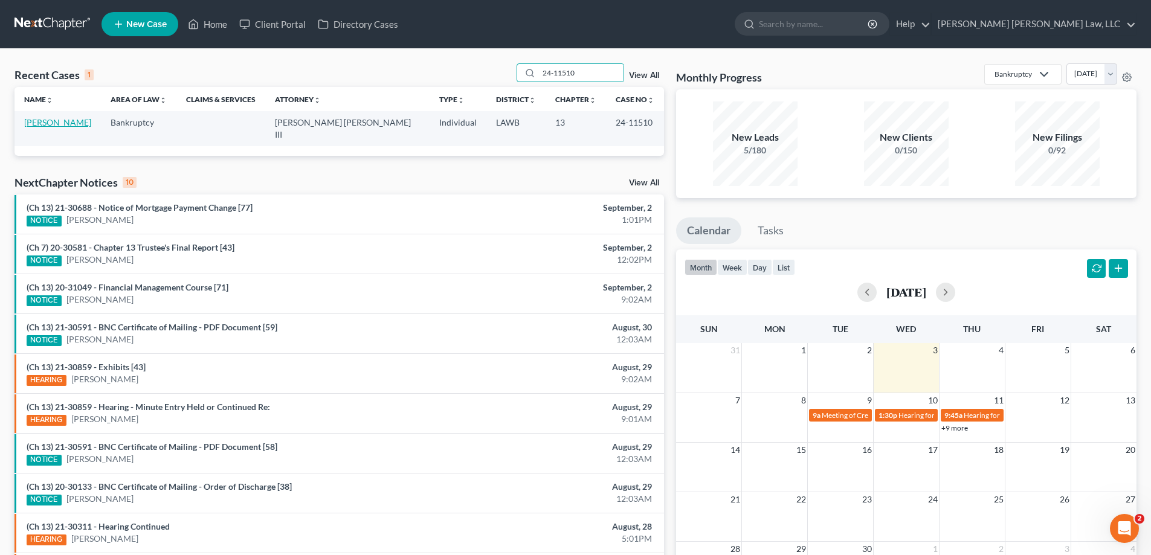
click at [79, 126] on link "[PERSON_NAME]" at bounding box center [57, 122] width 67 height 10
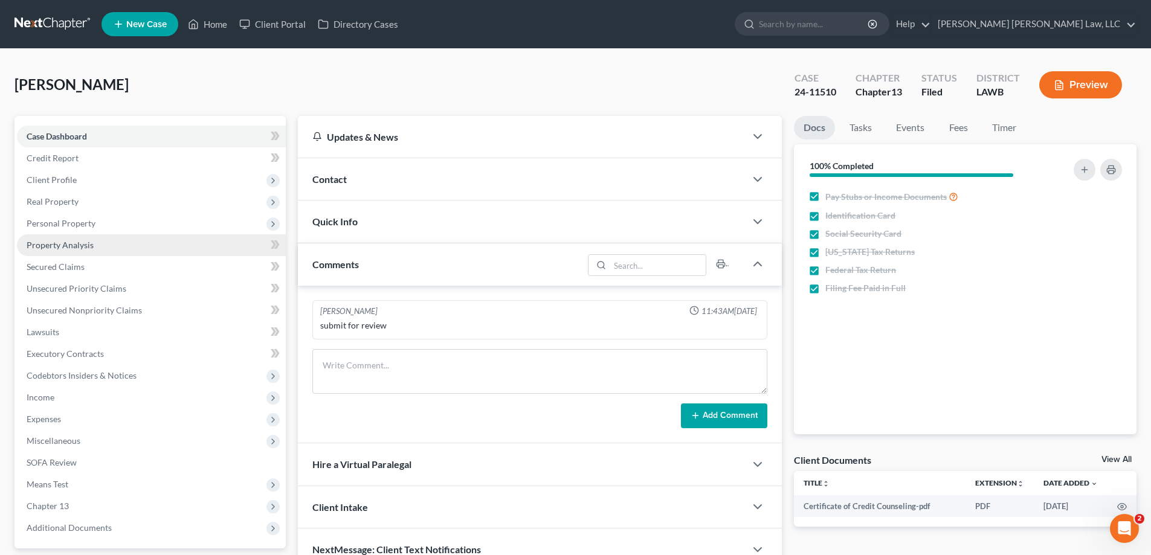
click at [89, 241] on span "Property Analysis" at bounding box center [60, 245] width 67 height 10
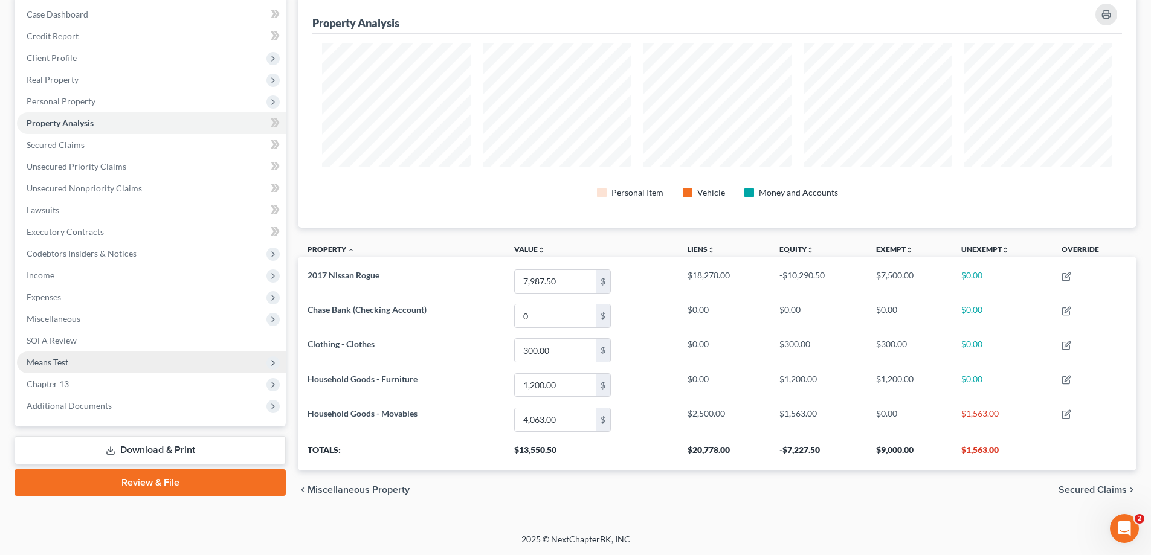
click at [85, 364] on span "Means Test" at bounding box center [151, 363] width 269 height 22
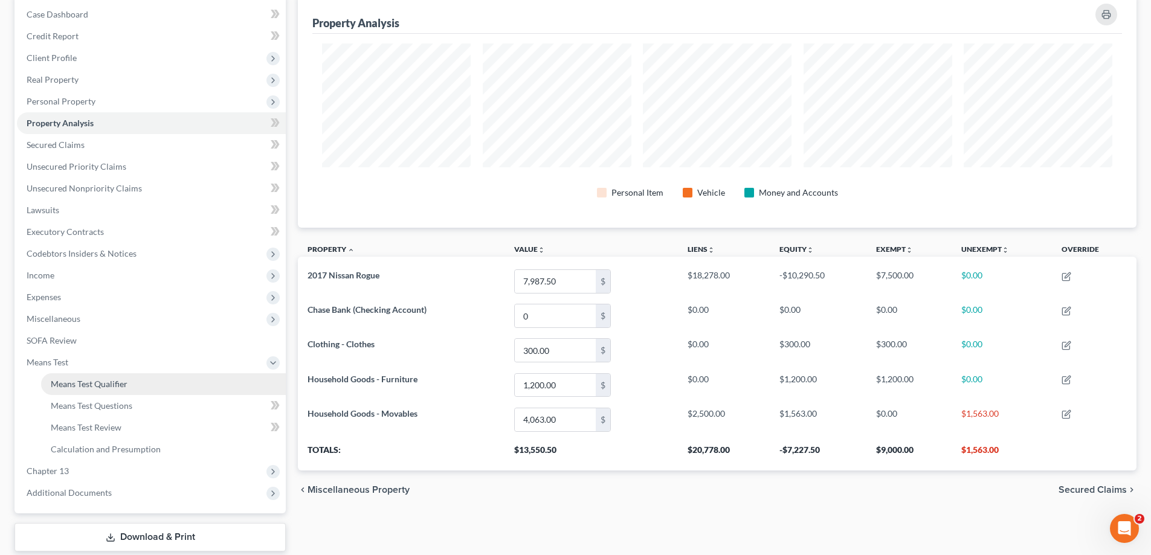
click at [103, 379] on span "Means Test Qualifier" at bounding box center [89, 384] width 77 height 10
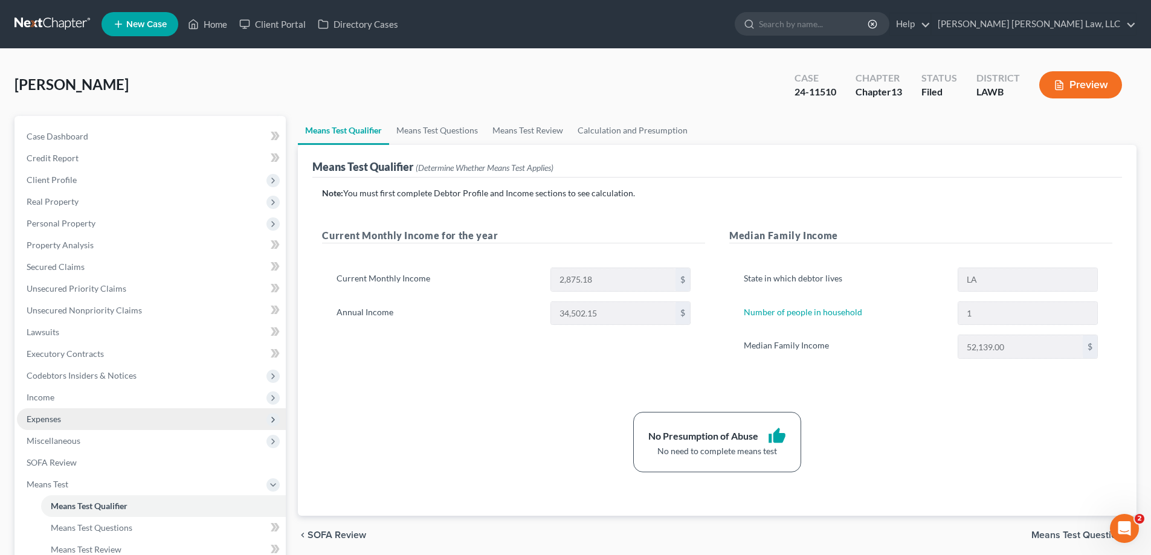
click at [56, 420] on span "Expenses" at bounding box center [44, 419] width 34 height 10
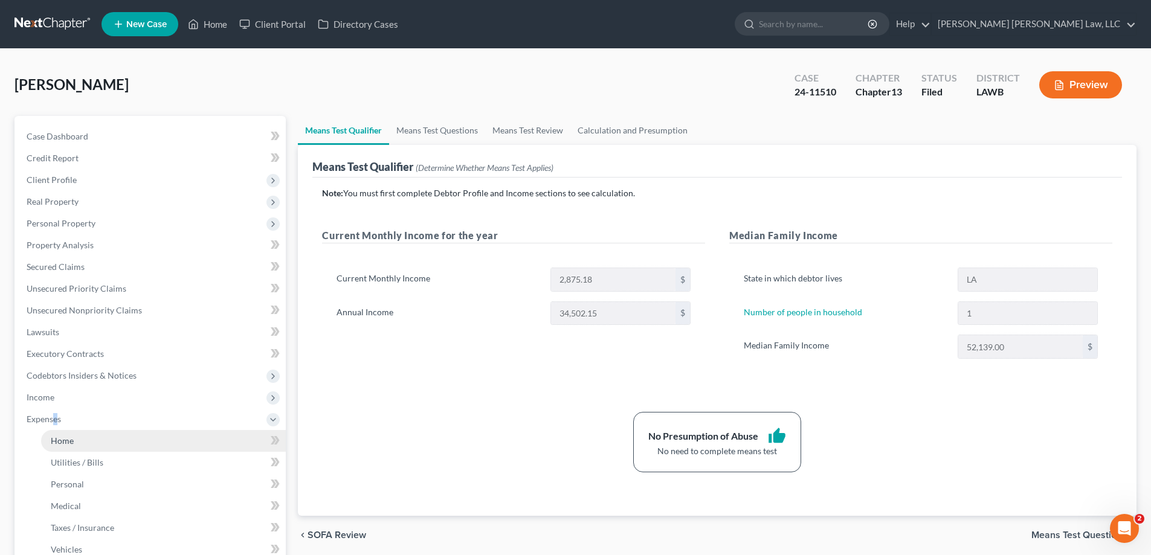
click at [71, 443] on span "Home" at bounding box center [62, 440] width 23 height 10
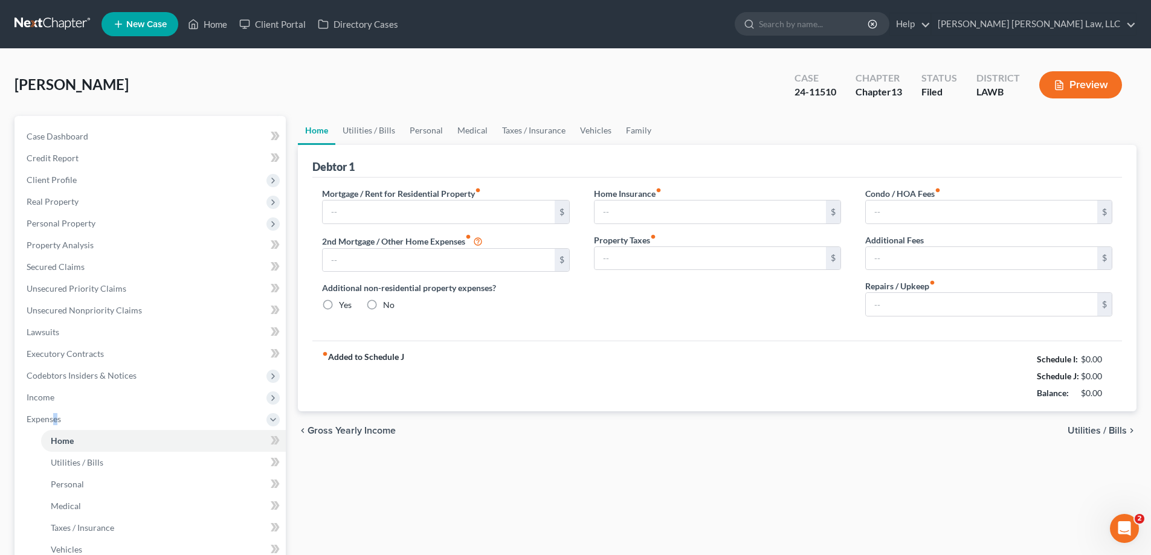
type input "0.00"
radio input "true"
type input "0.00"
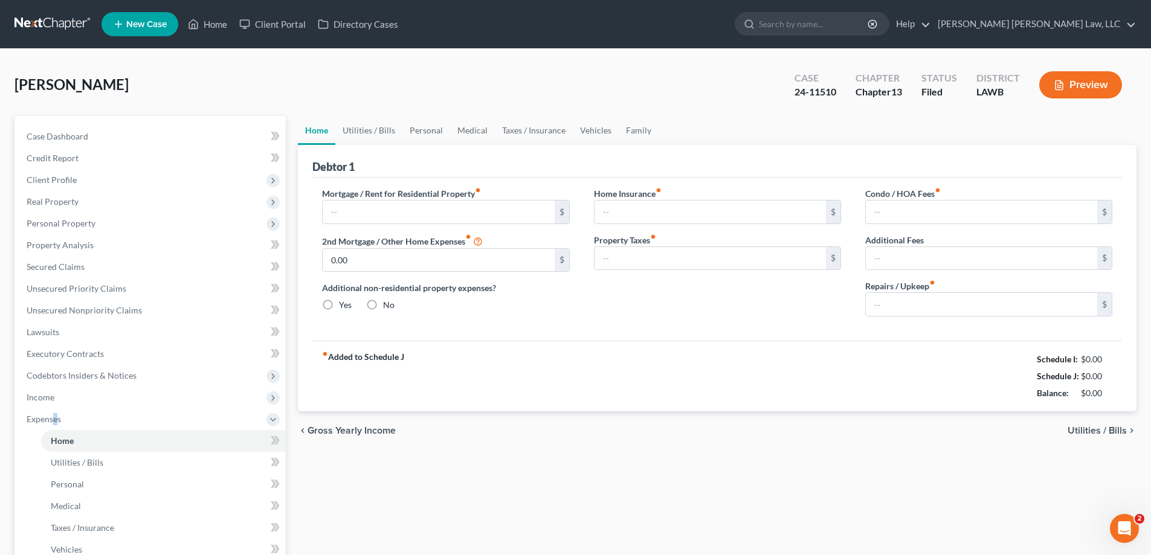
type input "0.00"
click at [393, 132] on link "Utilities / Bills" at bounding box center [368, 130] width 67 height 29
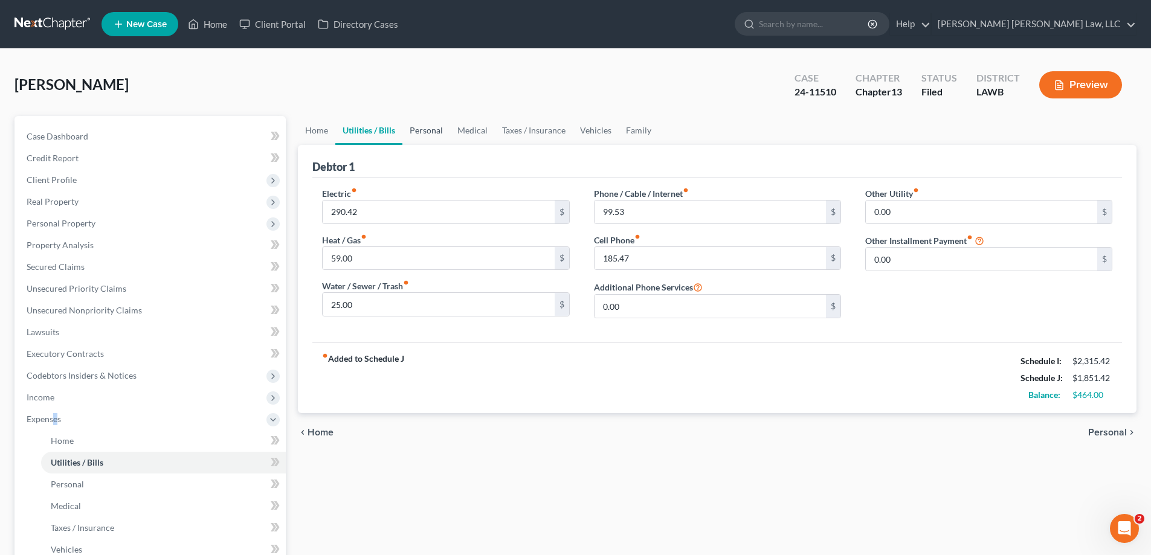
click at [437, 137] on link "Personal" at bounding box center [426, 130] width 48 height 29
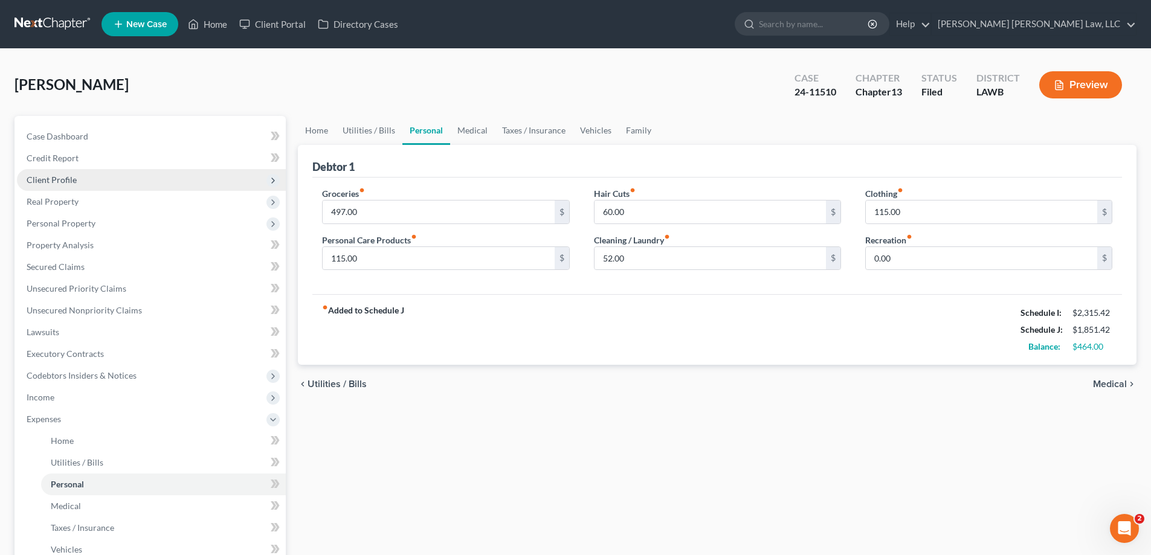
click at [80, 175] on span "Client Profile" at bounding box center [151, 180] width 269 height 22
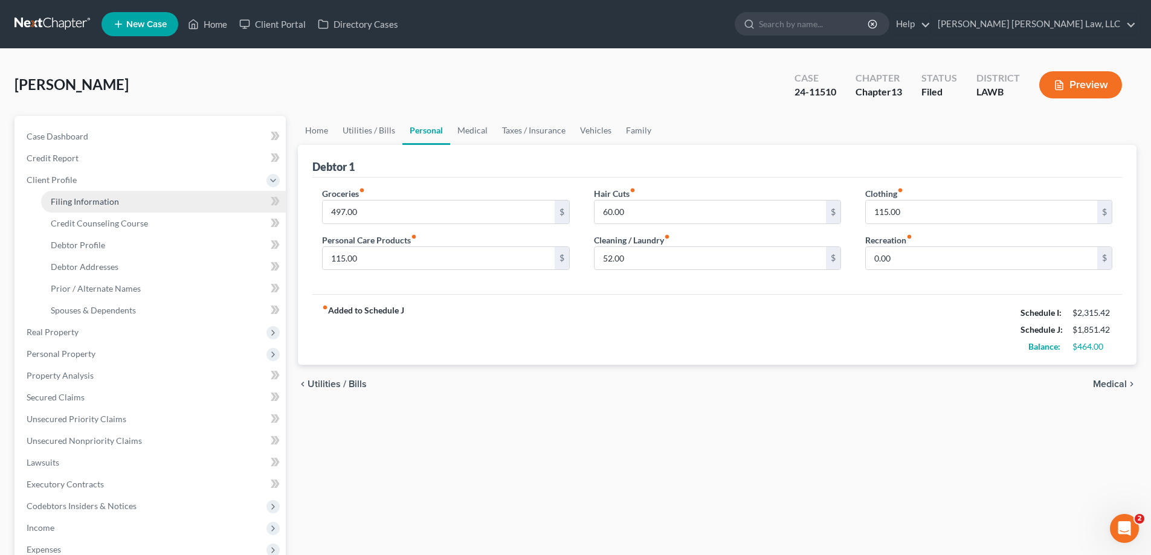
click at [97, 194] on link "Filing Information" at bounding box center [163, 202] width 245 height 22
select select "1"
select select "0"
select select "3"
select select "19"
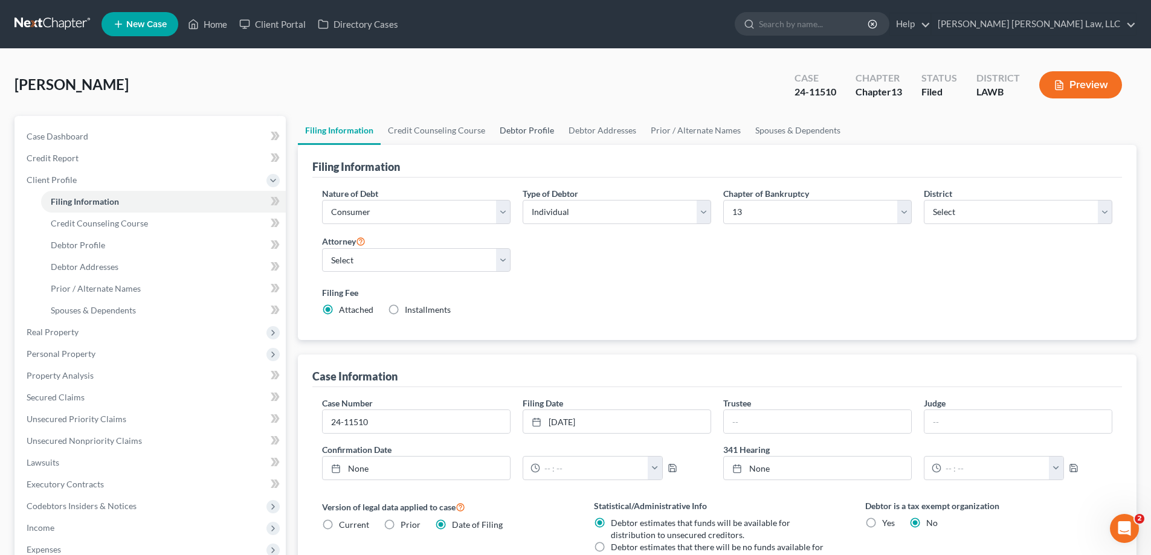
click at [532, 128] on link "Debtor Profile" at bounding box center [526, 130] width 69 height 29
select select "0"
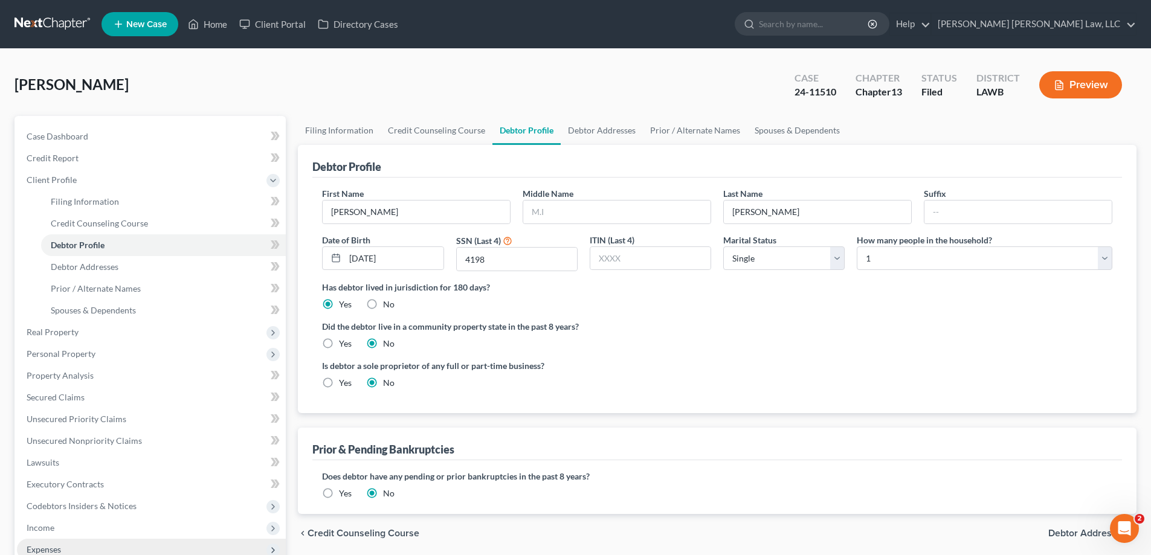
click at [59, 546] on span "Expenses" at bounding box center [44, 549] width 34 height 10
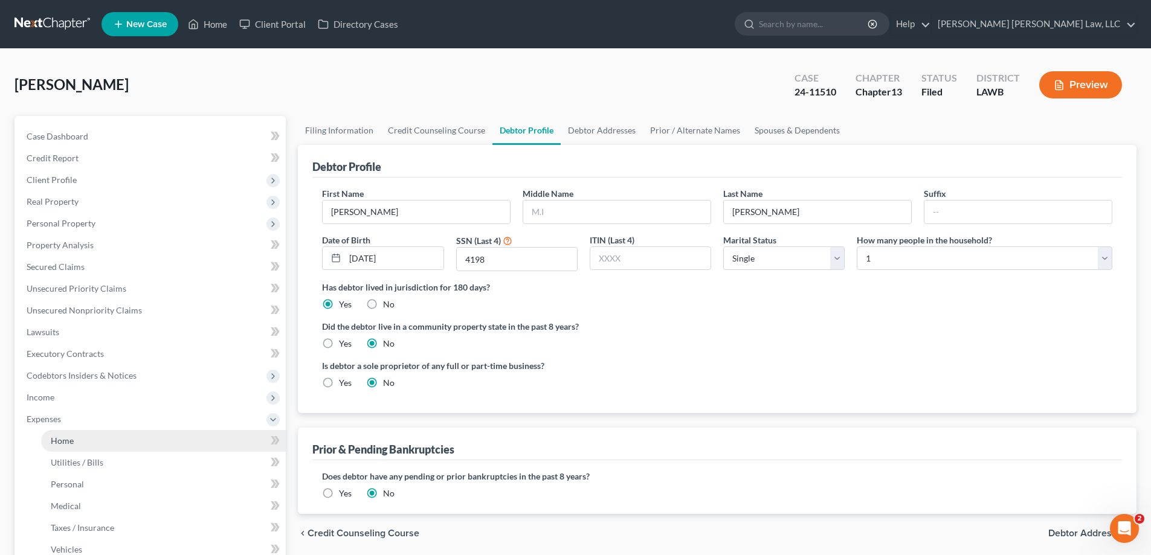
click at [68, 441] on span "Home" at bounding box center [62, 440] width 23 height 10
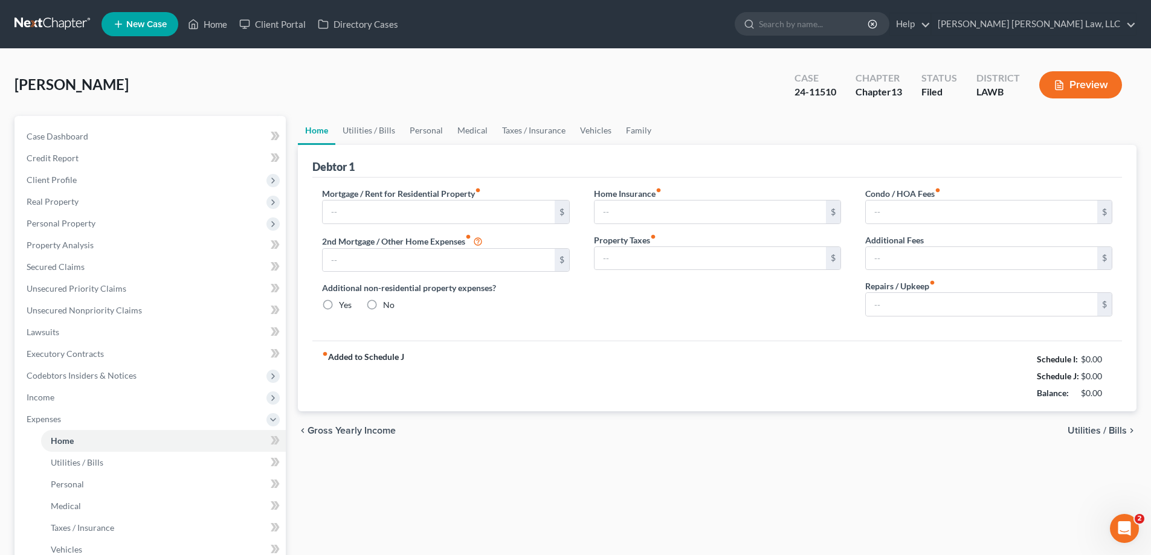
type input "0.00"
radio input "true"
type input "0.00"
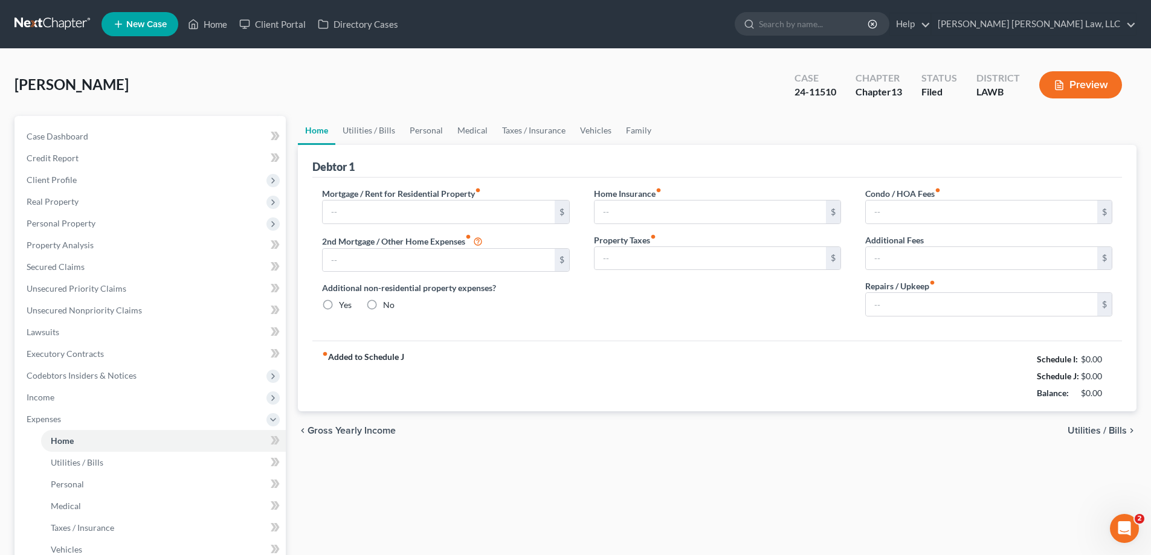
type input "0.00"
click at [370, 136] on link "Utilities / Bills" at bounding box center [368, 130] width 67 height 29
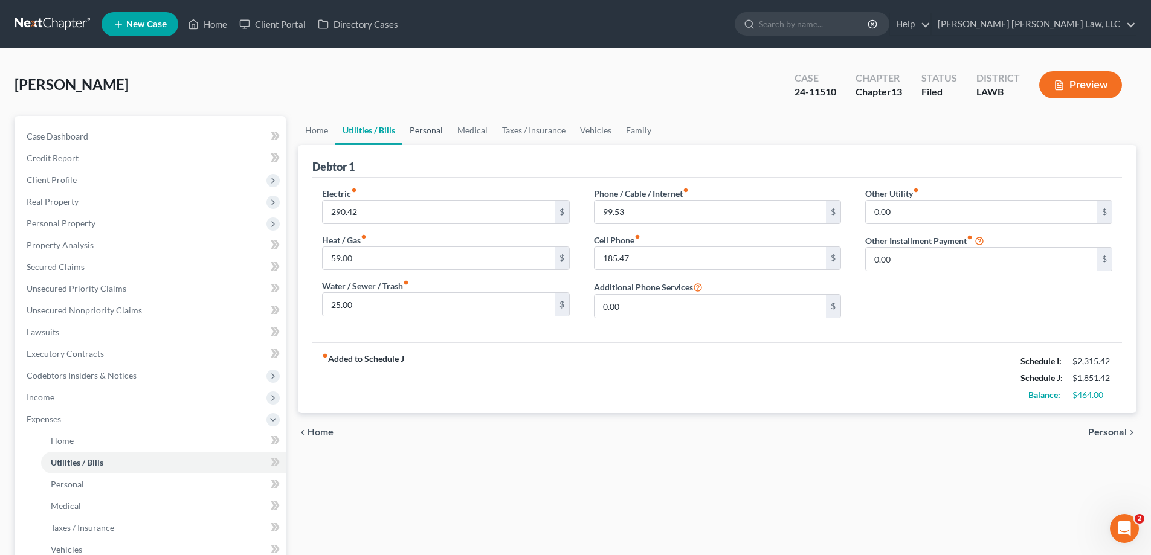
click at [422, 127] on link "Personal" at bounding box center [426, 130] width 48 height 29
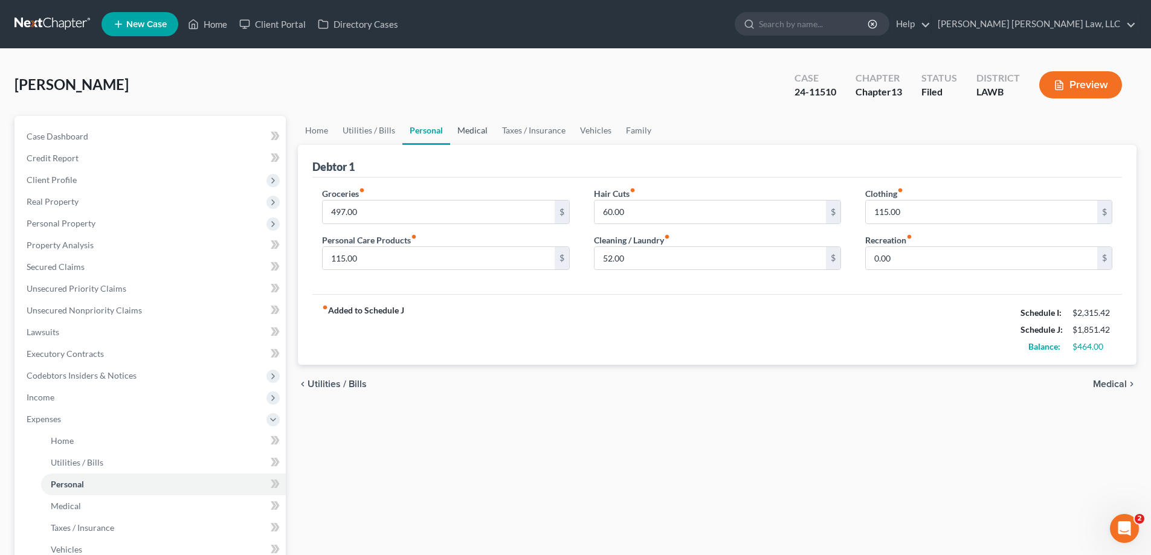
click at [460, 134] on link "Medical" at bounding box center [472, 130] width 45 height 29
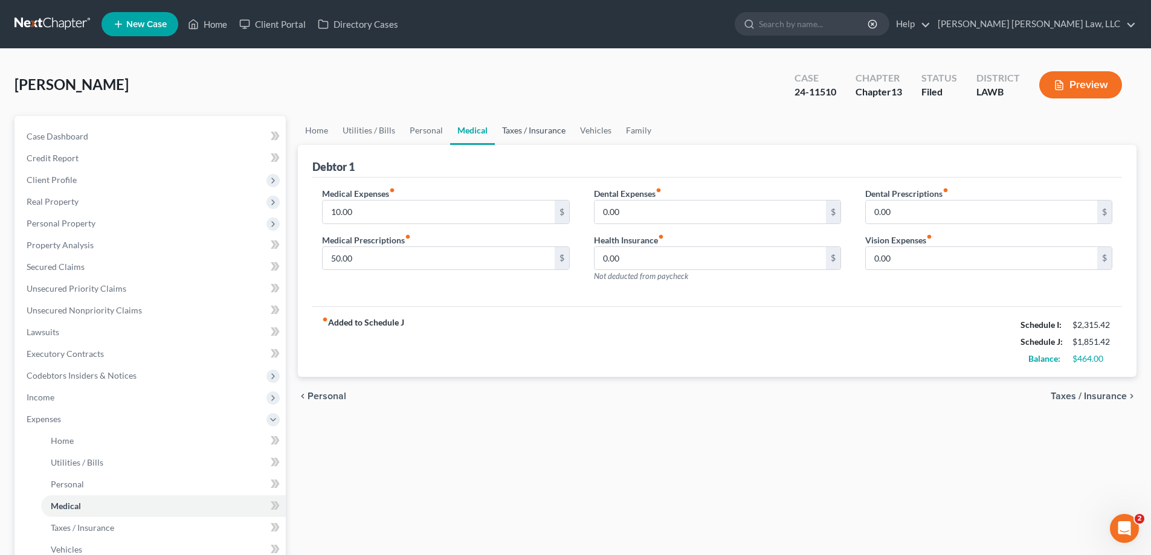
click at [515, 129] on link "Taxes / Insurance" at bounding box center [534, 130] width 78 height 29
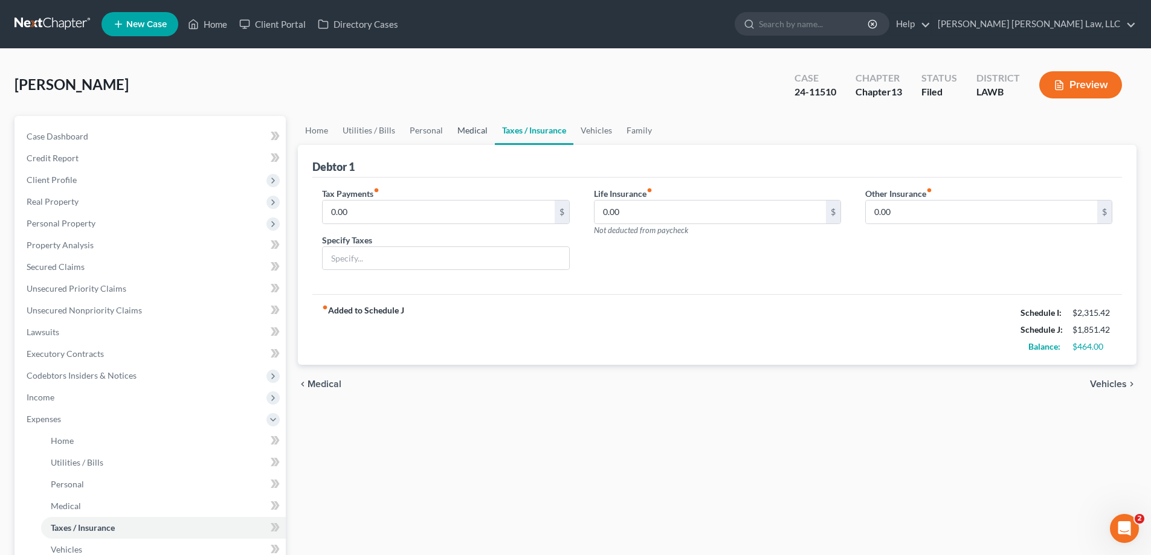
click at [469, 134] on link "Medical" at bounding box center [472, 130] width 45 height 29
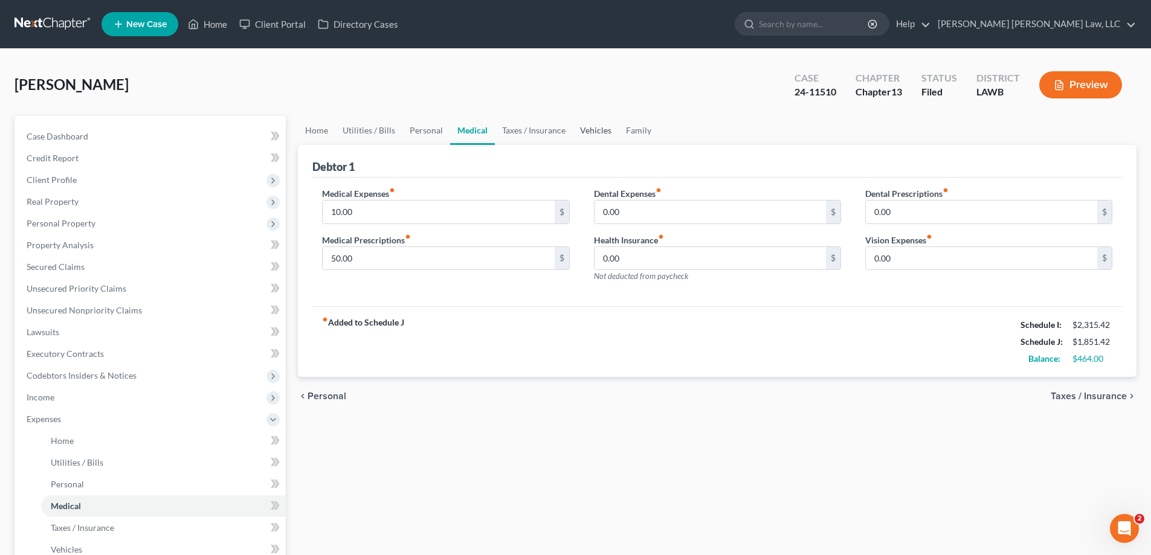
click at [598, 132] on link "Vehicles" at bounding box center [596, 130] width 46 height 29
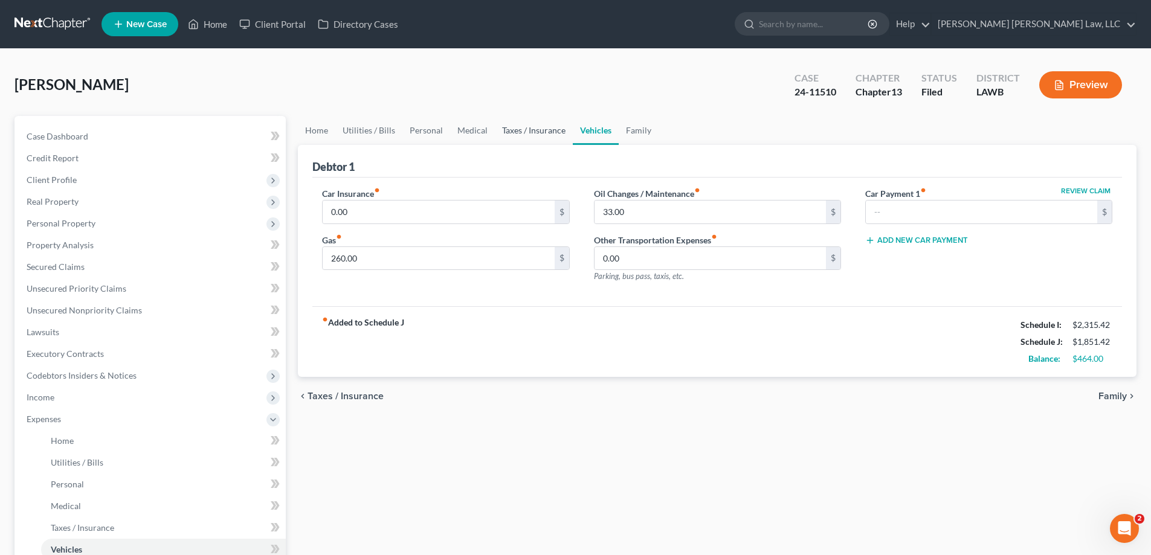
click at [531, 134] on link "Taxes / Insurance" at bounding box center [534, 130] width 78 height 29
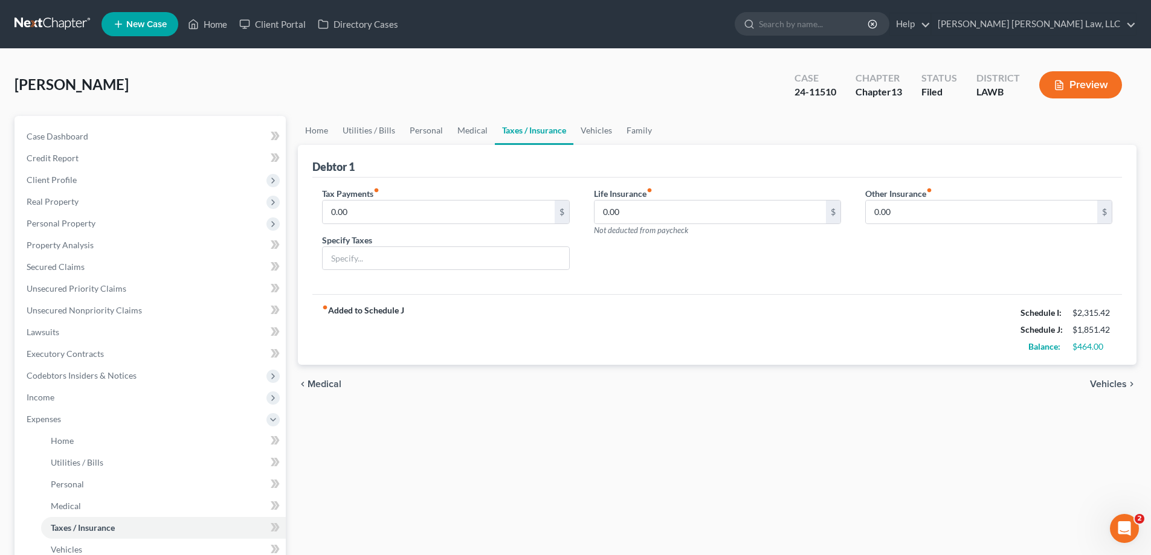
click at [575, 416] on div "Home Utilities / Bills Personal Medical Taxes / Insurance Vehicles Family Debto…" at bounding box center [717, 443] width 850 height 654
